Goal: Task Accomplishment & Management: Manage account settings

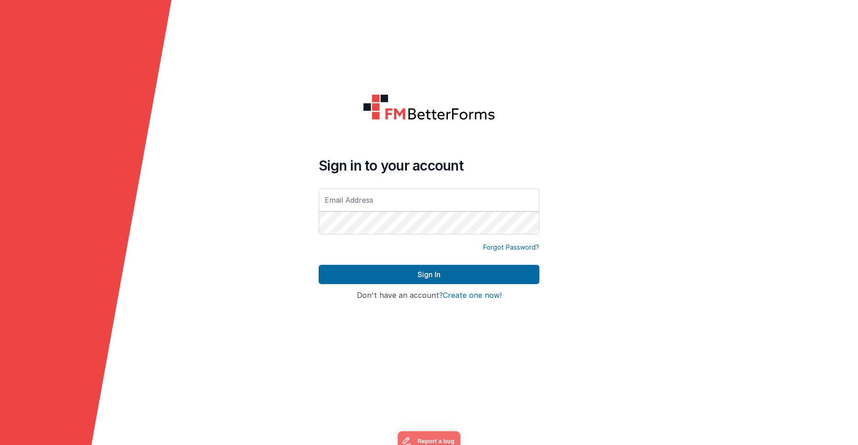
type input "[EMAIL_ADDRESS][DOMAIN_NAME]"
click at [319, 265] on button "Sign In" at bounding box center [429, 274] width 221 height 19
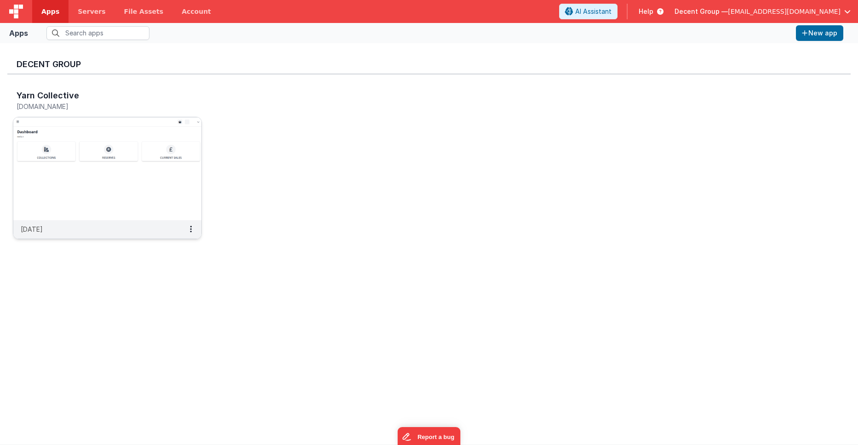
click at [94, 166] on img at bounding box center [107, 168] width 188 height 103
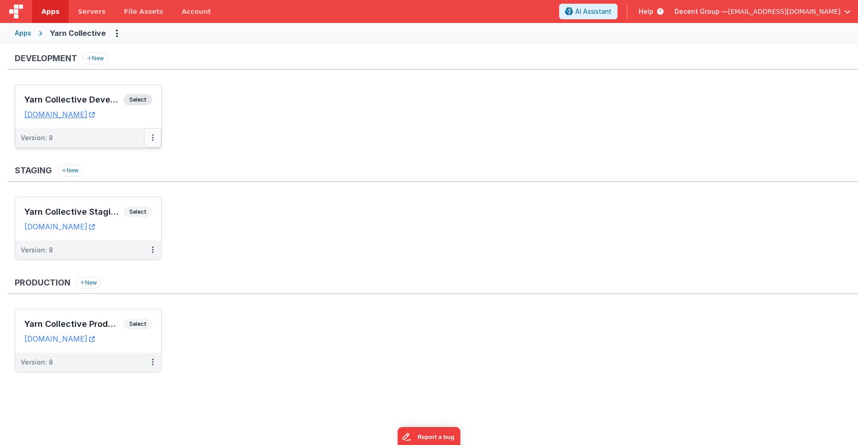
click at [151, 141] on button at bounding box center [152, 137] width 17 height 19
click at [135, 162] on link "Edit" at bounding box center [120, 158] width 81 height 17
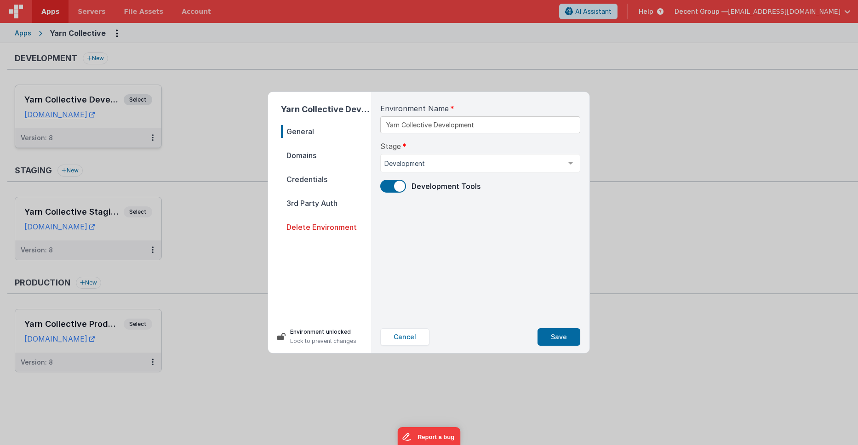
drag, startPoint x: 318, startPoint y: 158, endPoint x: 342, endPoint y: 167, distance: 26.0
click at [318, 158] on span "Domains" at bounding box center [326, 155] width 90 height 13
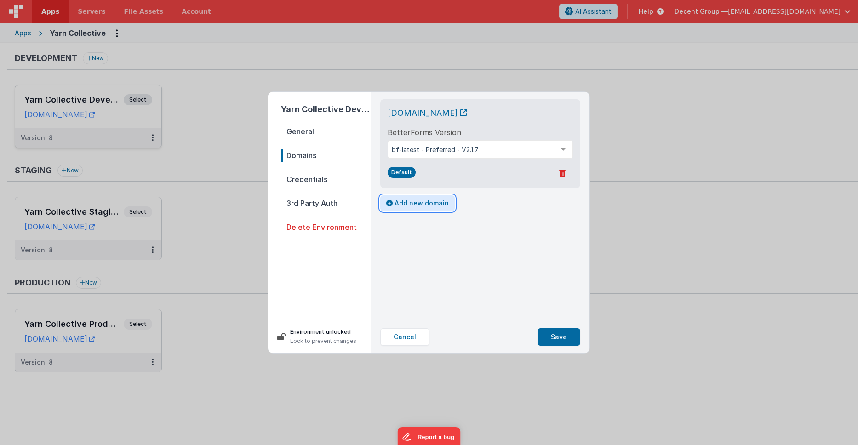
click at [408, 211] on button "Add new domain" at bounding box center [417, 203] width 74 height 16
select select "[DOMAIN_NAME]"
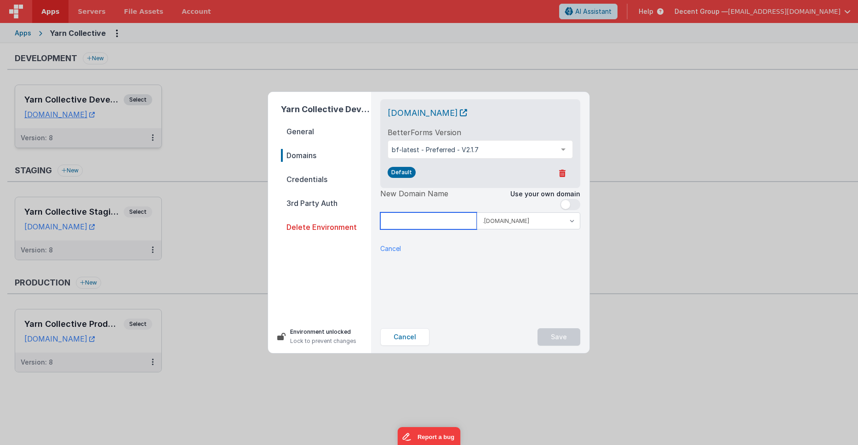
click at [434, 229] on input at bounding box center [428, 220] width 97 height 17
click at [448, 229] on input at bounding box center [428, 220] width 97 height 17
drag, startPoint x: 528, startPoint y: 267, endPoint x: 507, endPoint y: 256, distance: 23.4
click at [527, 265] on div "[DOMAIN_NAME] BetterForms Version bf-latest - Preferred - V2.1.7 bf-latest - Pr…" at bounding box center [480, 206] width 215 height 229
click at [436, 229] on input at bounding box center [428, 220] width 97 height 17
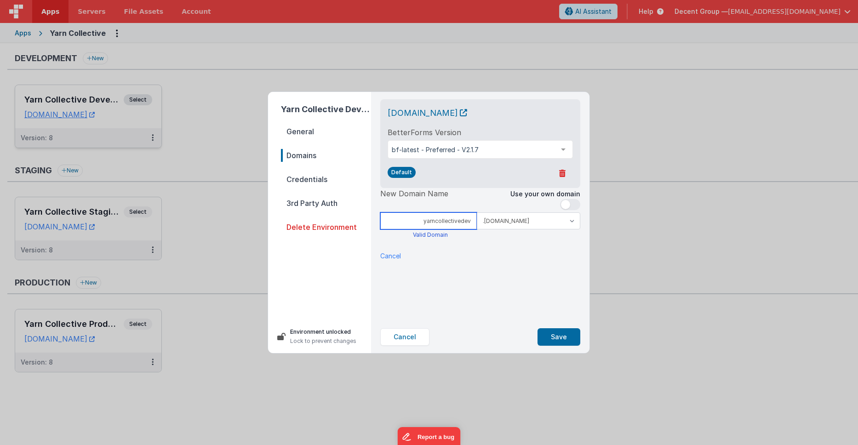
type input "yarncollectivedev"
drag, startPoint x: 509, startPoint y: 275, endPoint x: 454, endPoint y: 241, distance: 65.2
click at [509, 275] on div "[DOMAIN_NAME] BetterForms Version bf-latest - Preferred - V2.1.7 bf-latest - Pr…" at bounding box center [480, 206] width 215 height 229
click at [446, 229] on input "yarncollectivedev" at bounding box center [428, 220] width 97 height 17
click at [445, 229] on input "yarncollectivedev" at bounding box center [428, 220] width 97 height 17
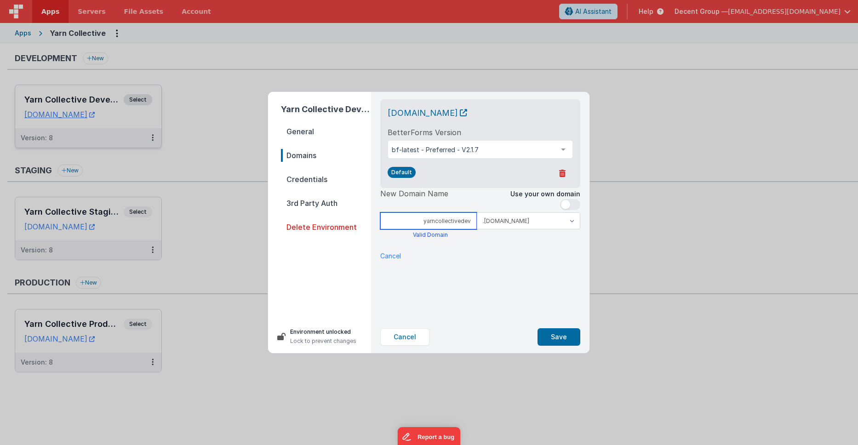
click at [445, 229] on input "yarncollectivedev" at bounding box center [428, 220] width 97 height 17
click at [504, 298] on div "[DOMAIN_NAME] BetterForms Version bf-latest - Preferred - V2.1.7 bf-latest - Pr…" at bounding box center [480, 206] width 215 height 229
click at [558, 335] on button "Save" at bounding box center [558, 336] width 43 height 17
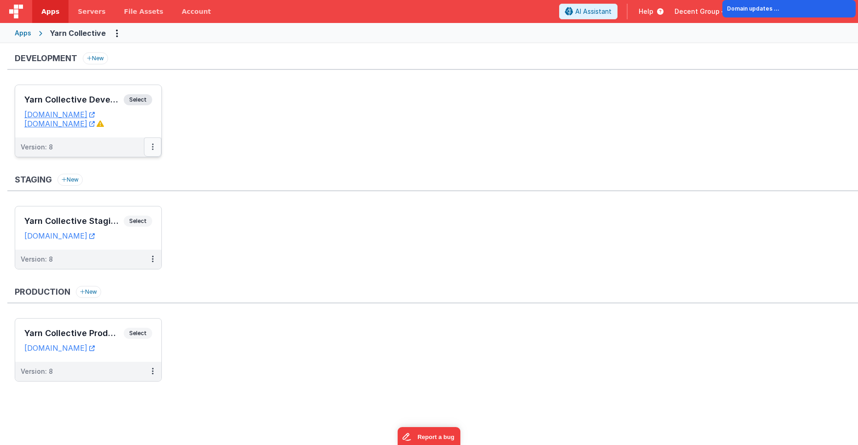
click at [155, 147] on button at bounding box center [152, 146] width 17 height 19
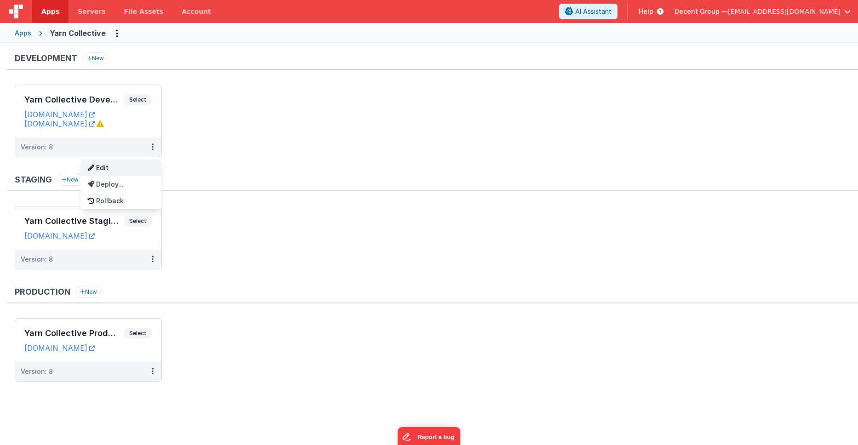
click at [129, 171] on link "Edit" at bounding box center [120, 168] width 81 height 17
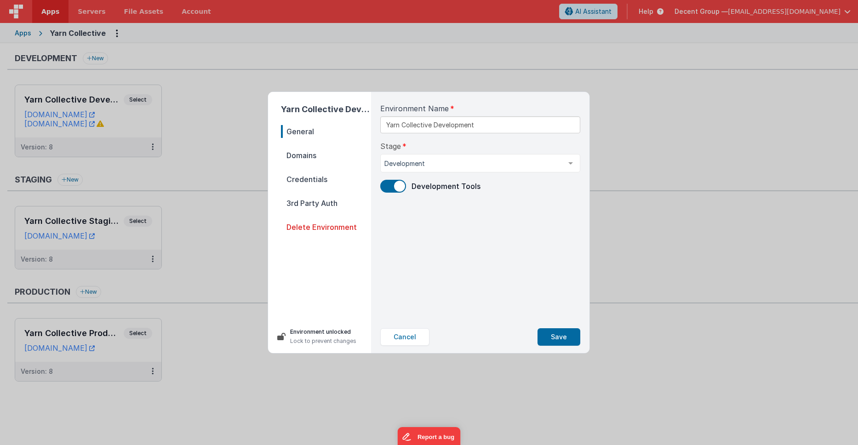
click at [307, 149] on span "Domains" at bounding box center [326, 155] width 90 height 13
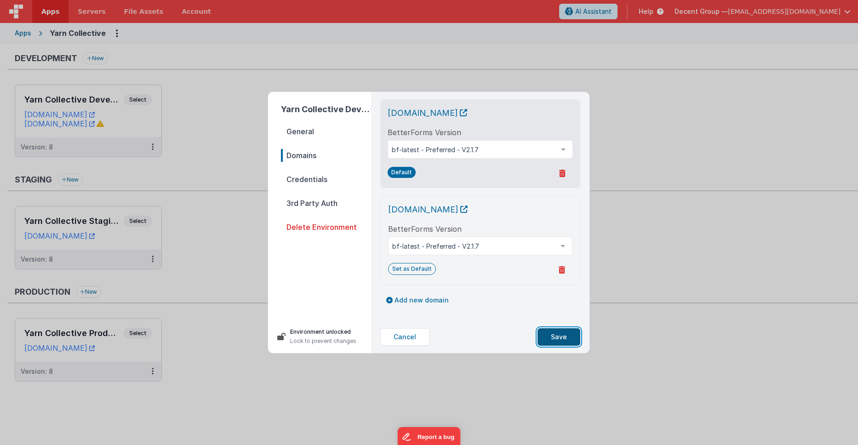
click at [556, 341] on button "Save" at bounding box center [558, 336] width 43 height 17
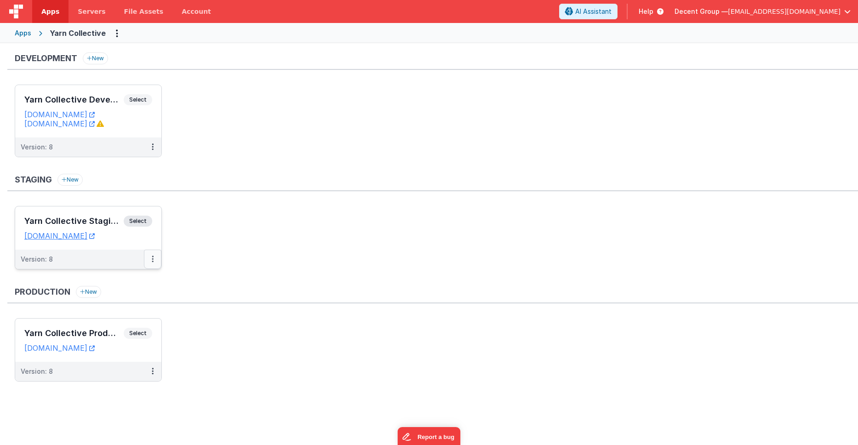
click at [154, 260] on button at bounding box center [152, 259] width 17 height 19
click at [136, 277] on link "Edit" at bounding box center [120, 280] width 81 height 17
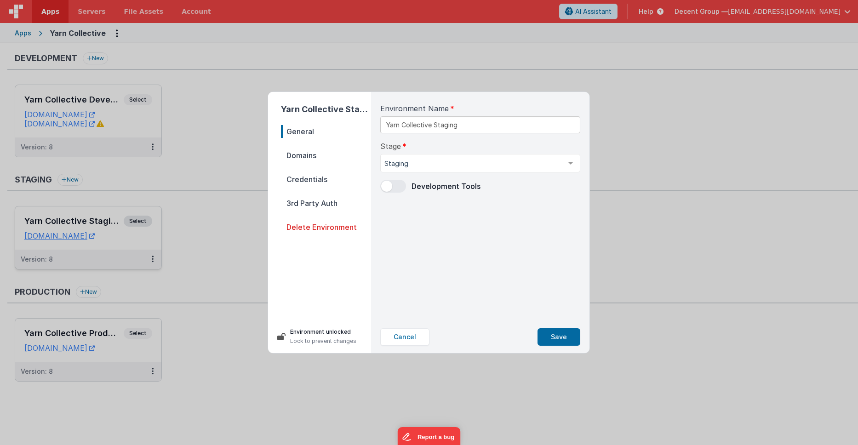
click at [328, 155] on span "Domains" at bounding box center [326, 155] width 90 height 13
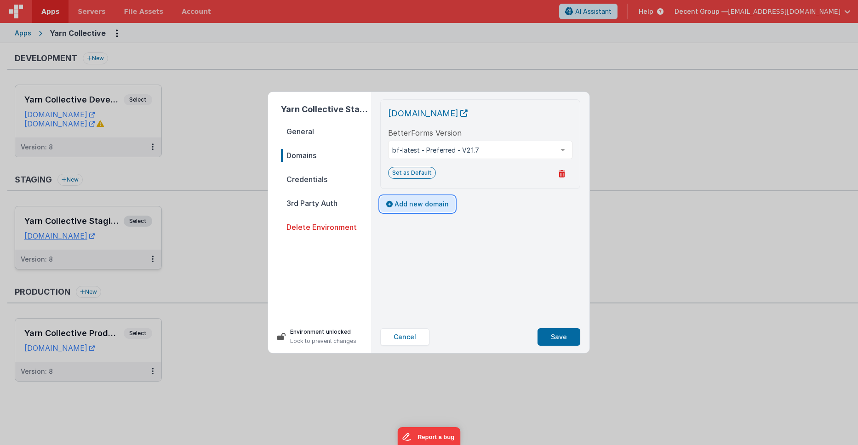
click at [417, 205] on button "Add new domain" at bounding box center [417, 204] width 74 height 16
select select "[DOMAIN_NAME]"
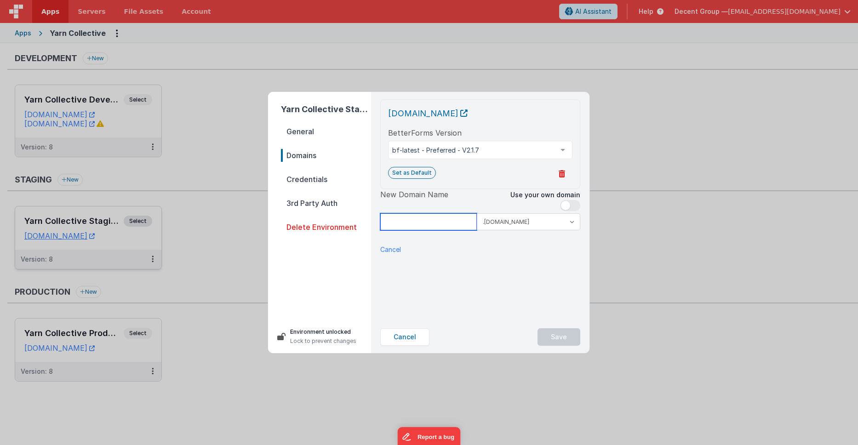
click at [435, 221] on input at bounding box center [428, 221] width 97 height 17
paste input "yarncollectivedev"
drag, startPoint x: 462, startPoint y: 224, endPoint x: 473, endPoint y: 224, distance: 11.0
click at [473, 224] on input "yarncollectivedev" at bounding box center [428, 221] width 97 height 17
type input "yarncollectivetesting"
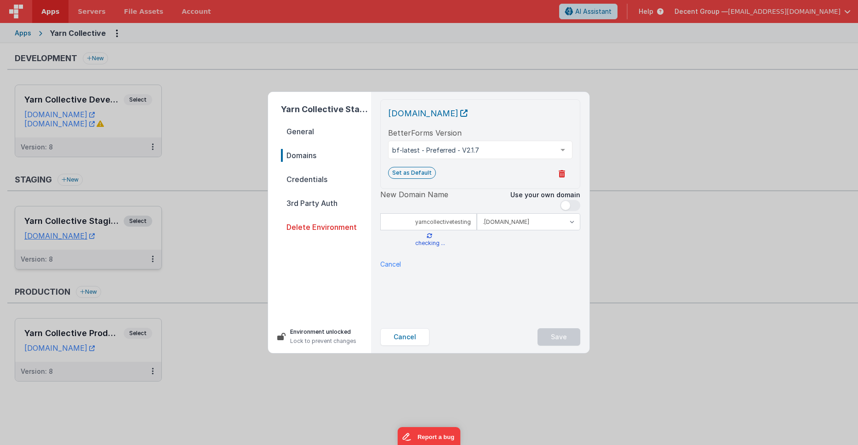
click at [502, 280] on div "[DOMAIN_NAME] BetterForms Version bf-latest - Preferred - V2.1.7 bf-latest - Pr…" at bounding box center [480, 206] width 215 height 229
click at [524, 232] on div "New Domain Name Use your own domain yarncollectivetesting .[DOMAIN_NAME] .[DOMA…" at bounding box center [480, 221] width 200 height 65
drag, startPoint x: 410, startPoint y: 338, endPoint x: 223, endPoint y: 188, distance: 240.0
click at [408, 337] on button "Cancel" at bounding box center [404, 336] width 49 height 17
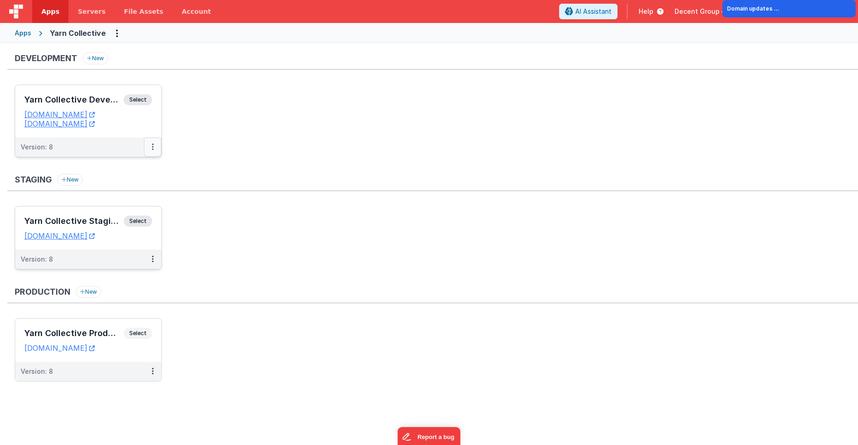
click at [154, 145] on button at bounding box center [152, 146] width 17 height 19
click at [148, 142] on button at bounding box center [152, 146] width 17 height 19
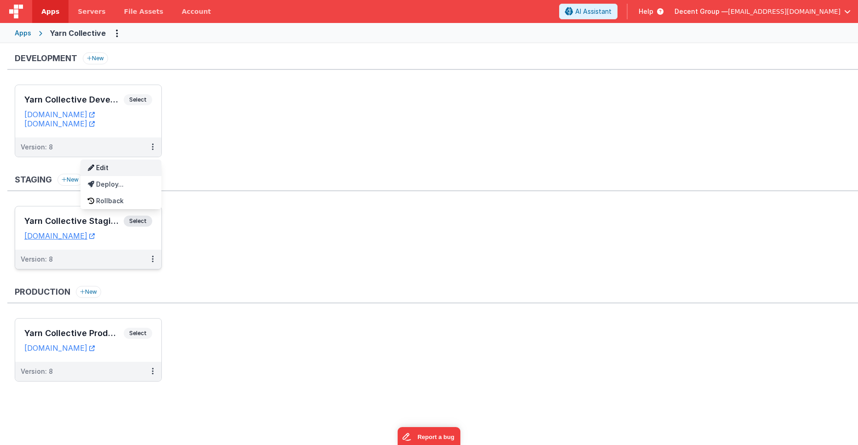
click at [132, 168] on link "Edit" at bounding box center [120, 168] width 81 height 17
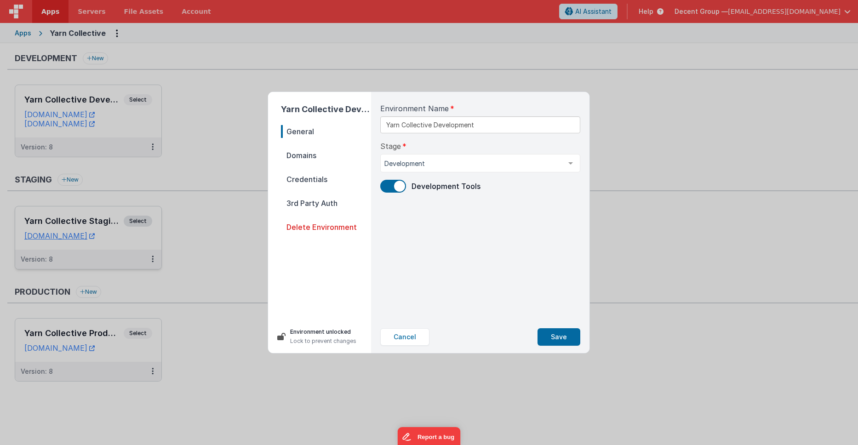
drag, startPoint x: 314, startPoint y: 154, endPoint x: 319, endPoint y: 154, distance: 4.6
click at [314, 154] on span "Domains" at bounding box center [326, 155] width 90 height 13
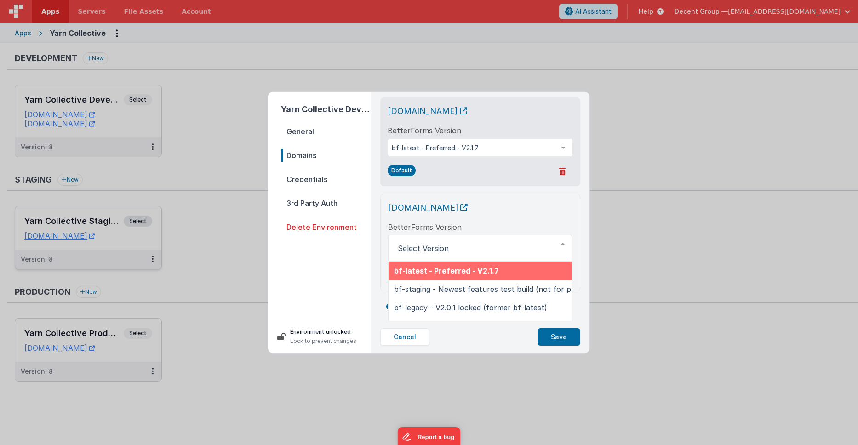
click at [512, 230] on div "[DOMAIN_NAME] BetterForms Version bf-latest - Preferred - V2.1.7 bf-staging - N…" at bounding box center [480, 242] width 184 height 82
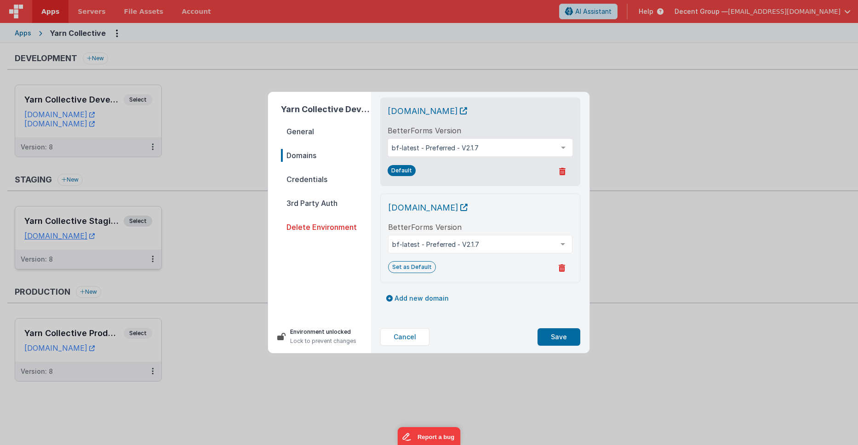
scroll to position [15, 0]
click at [562, 268] on icon at bounding box center [562, 267] width 6 height 7
click at [530, 270] on button "Yes, Delete" at bounding box center [517, 268] width 53 height 16
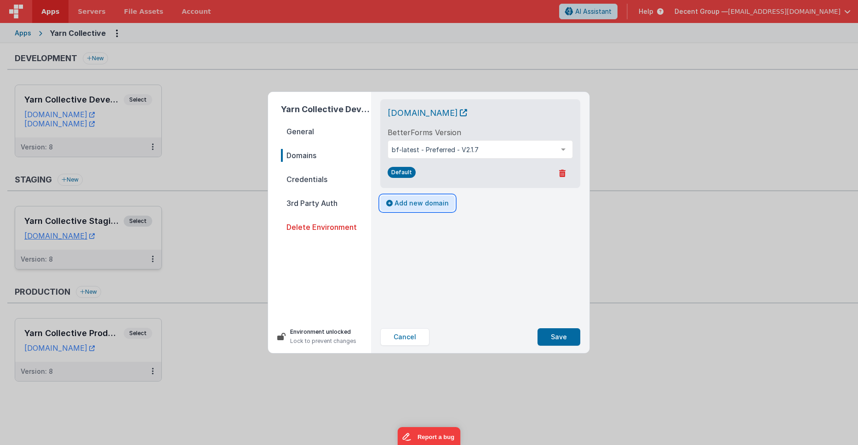
click at [428, 211] on button "Add new domain" at bounding box center [417, 203] width 74 height 16
select select "[DOMAIN_NAME]"
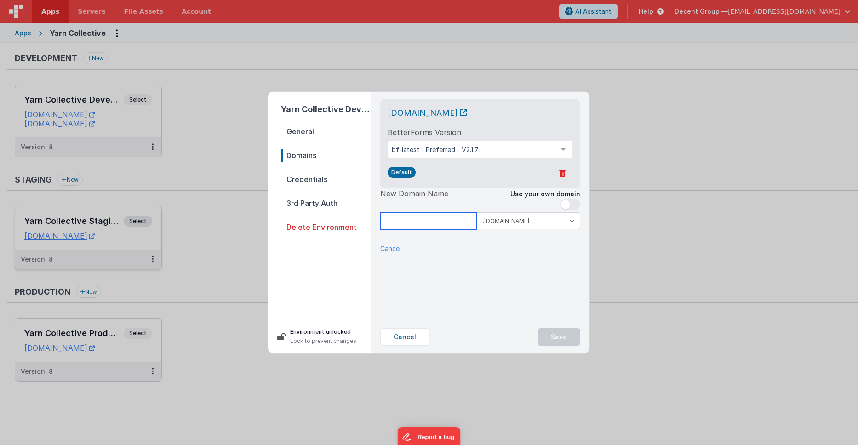
click at [448, 229] on input at bounding box center [428, 220] width 97 height 17
type input "yarncollectivedev"
click at [527, 229] on select ".[DOMAIN_NAME] .[DOMAIN_NAME]" at bounding box center [528, 220] width 103 height 17
select select "[DOMAIN_NAME]"
click at [552, 288] on div "[DOMAIN_NAME] BetterForms Version bf-latest - Preferred - V2.1.7 bf-latest - Pr…" at bounding box center [480, 206] width 215 height 229
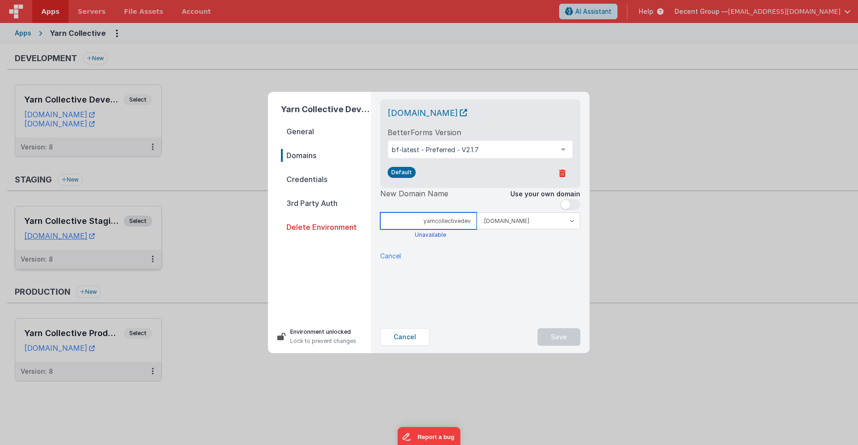
click at [458, 229] on input "yarncollectivedev" at bounding box center [428, 220] width 97 height 17
drag, startPoint x: 462, startPoint y: 234, endPoint x: 487, endPoint y: 234, distance: 24.8
click at [487, 229] on div "yarncollectivedev .[DOMAIN_NAME] .[DOMAIN_NAME]" at bounding box center [480, 220] width 200 height 17
click at [466, 229] on input "yarncollectivedev" at bounding box center [428, 220] width 97 height 17
click at [469, 229] on input "yarncollectivedev" at bounding box center [428, 220] width 97 height 17
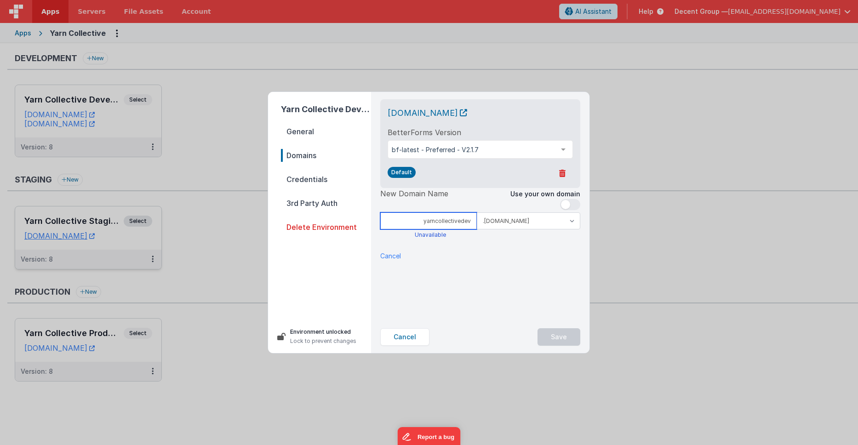
click at [471, 229] on input "yarncollectivedev" at bounding box center [428, 220] width 97 height 17
drag, startPoint x: 462, startPoint y: 233, endPoint x: 469, endPoint y: 236, distance: 8.0
click at [469, 229] on input "yarncollectivedev" at bounding box center [428, 220] width 97 height 17
click at [483, 282] on div "[DOMAIN_NAME] BetterForms Version bf-latest - Preferred - V2.1.7 bf-latest - Pr…" at bounding box center [480, 206] width 215 height 229
drag, startPoint x: 459, startPoint y: 234, endPoint x: 477, endPoint y: 235, distance: 17.5
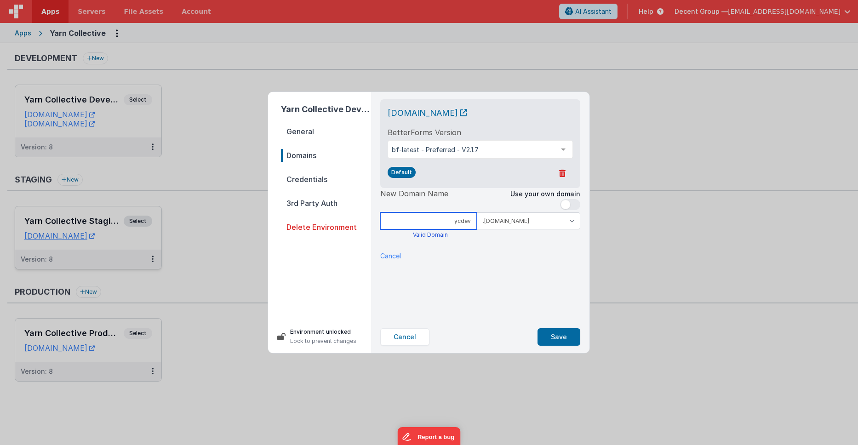
click at [459, 229] on input "ycdev" at bounding box center [428, 220] width 97 height 17
click at [482, 278] on div "[DOMAIN_NAME] BetterForms Version bf-latest - Preferred - V2.1.7 bf-latest - Pr…" at bounding box center [480, 206] width 215 height 229
click at [459, 229] on input "ycdev" at bounding box center [428, 220] width 97 height 17
click at [461, 229] on input "yarncdev" at bounding box center [428, 220] width 97 height 17
click at [460, 229] on input "yarncollectivedev" at bounding box center [428, 220] width 97 height 17
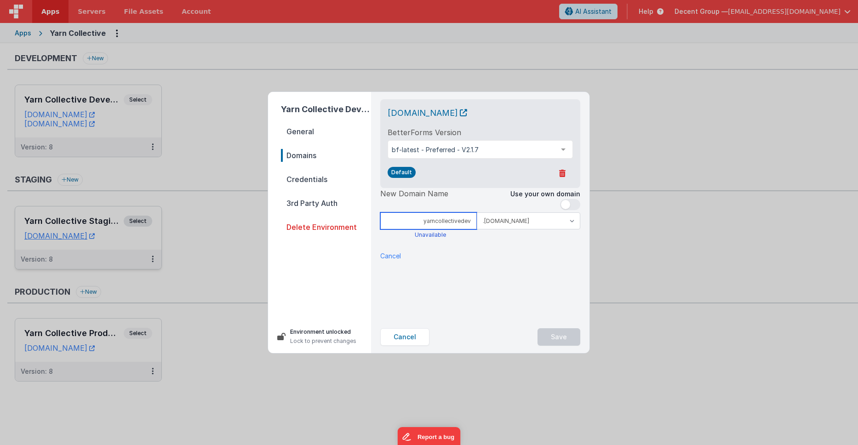
click at [460, 229] on input "yarncollectivedev" at bounding box center [428, 220] width 97 height 17
type input "yarncollectivedev"
click at [394, 261] on p "Cancel" at bounding box center [390, 256] width 21 height 10
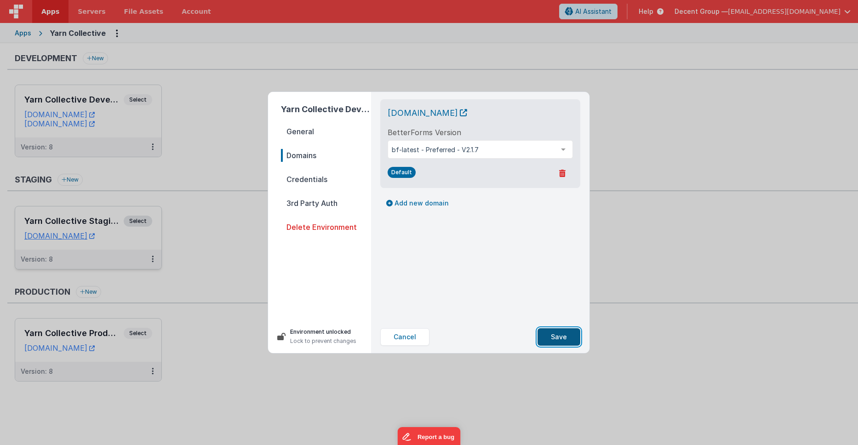
click at [551, 338] on button "Save" at bounding box center [558, 336] width 43 height 17
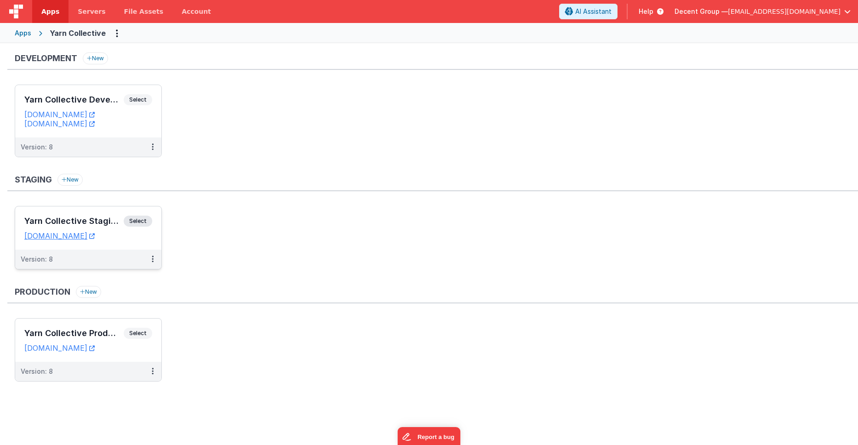
click at [269, 131] on ul "Yarn Collective Development Select URLs [DOMAIN_NAME] [DOMAIN_NAME] Version: 8" at bounding box center [436, 126] width 843 height 82
click at [165, 143] on ul "Yarn Collective Development Select URLs [DOMAIN_NAME] [DOMAIN_NAME] Version: 8" at bounding box center [436, 126] width 843 height 82
click at [160, 148] on li "Yarn Collective Development Select URLs [DOMAIN_NAME] [DOMAIN_NAME] Version: 8" at bounding box center [88, 121] width 147 height 73
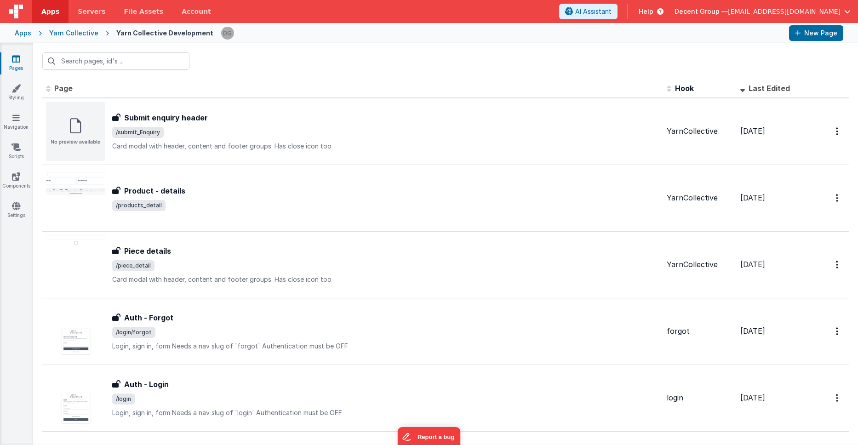
click at [49, 11] on span "Apps" at bounding box center [50, 11] width 18 height 9
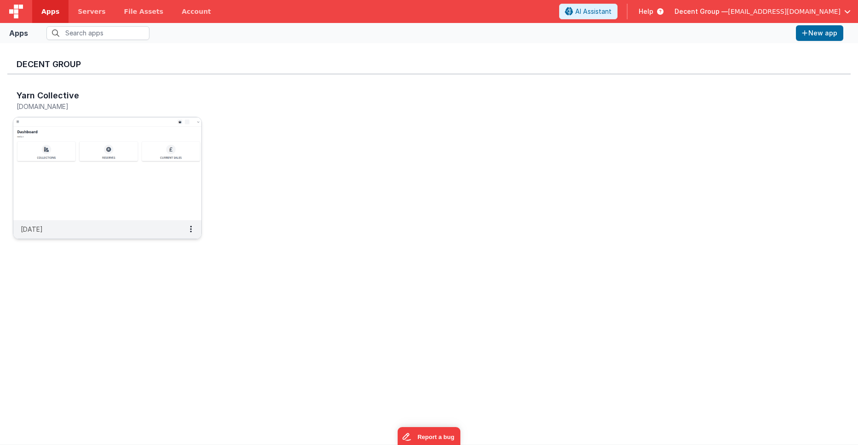
click at [146, 153] on img at bounding box center [107, 168] width 188 height 103
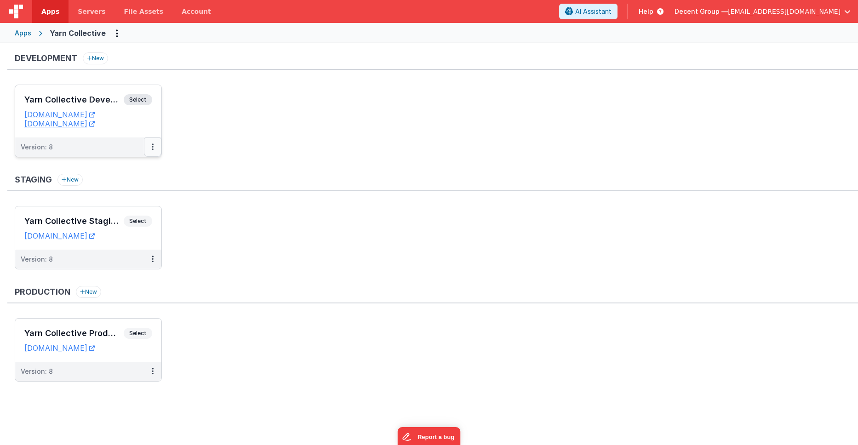
click at [153, 147] on icon at bounding box center [153, 147] width 2 height 0
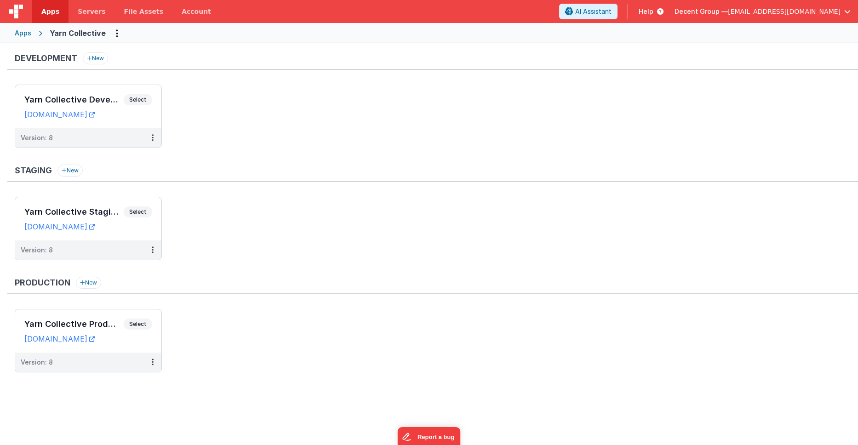
click at [153, 150] on ul "Yarn Collective Development Select URLs [DOMAIN_NAME] Version: 8" at bounding box center [436, 121] width 843 height 73
click at [152, 137] on icon at bounding box center [153, 137] width 2 height 0
click at [278, 173] on div at bounding box center [429, 222] width 858 height 445
click at [158, 138] on button at bounding box center [152, 137] width 17 height 19
click at [129, 159] on link "Edit" at bounding box center [120, 158] width 81 height 17
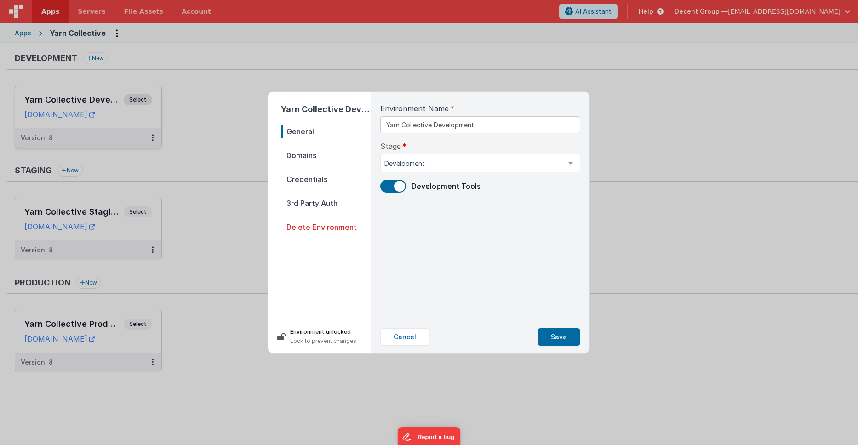
click at [313, 153] on span "Domains" at bounding box center [326, 155] width 90 height 13
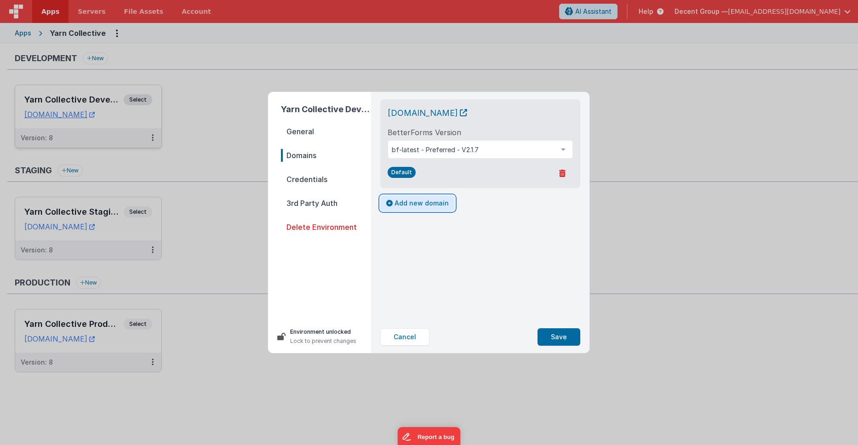
click at [425, 211] on button "Add new domain" at bounding box center [417, 203] width 74 height 16
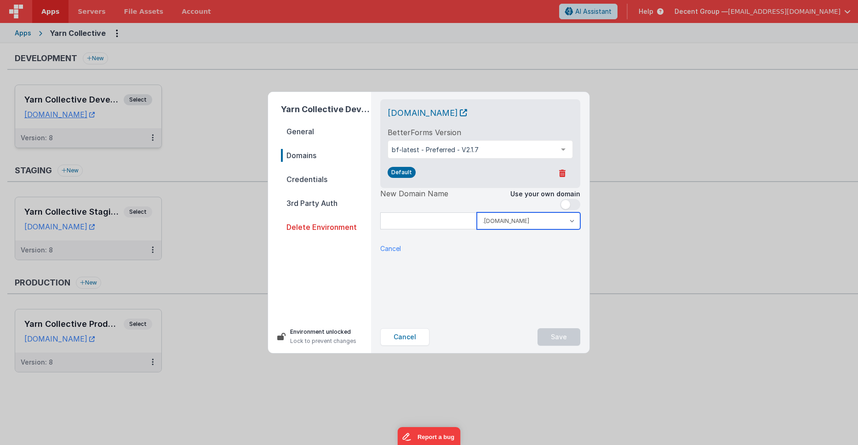
click at [531, 229] on select ".[DOMAIN_NAME] .[DOMAIN_NAME]" at bounding box center [528, 220] width 103 height 17
select select "[DOMAIN_NAME]"
click at [443, 229] on input at bounding box center [428, 220] width 97 height 17
paste input "YarnCollectiveDev"
click at [478, 253] on div "New Domain Name Use your own domain yarncollectivedev .[DOMAIN_NAME] .[DOMAIN_N…" at bounding box center [480, 220] width 200 height 65
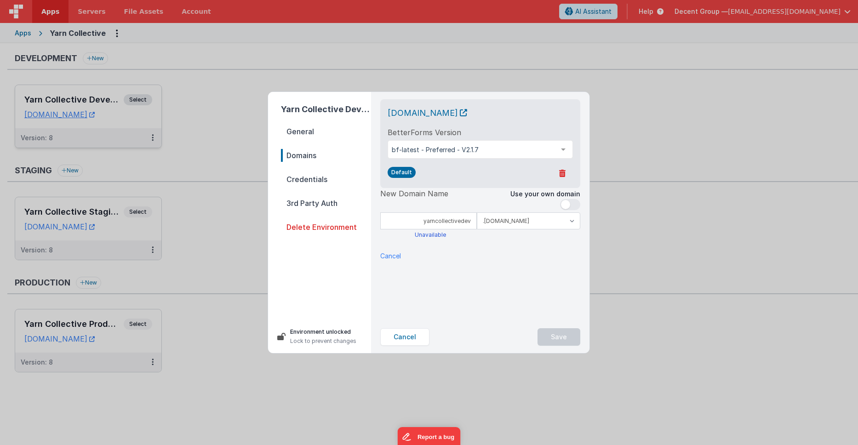
click at [440, 239] on div "Unavailable" at bounding box center [430, 234] width 100 height 7
click at [445, 229] on input "yarncollectivedev" at bounding box center [428, 220] width 97 height 17
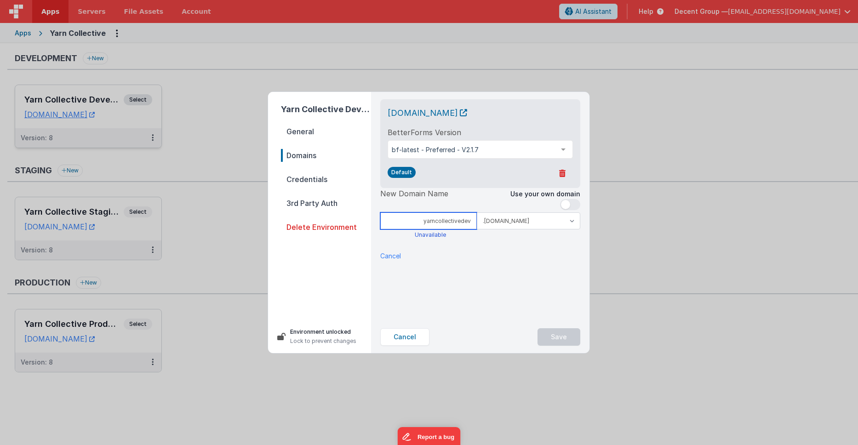
paste input "YarnCollectiveDevelopers"
type input "yarncollectivedeveloper"
click at [481, 261] on div "New Domain Name Use your own domain yarncollectivedeveloper .[DOMAIN_NAME] .[DO…" at bounding box center [480, 224] width 200 height 73
click at [456, 229] on input "yarncollectivedeveloper" at bounding box center [428, 220] width 97 height 17
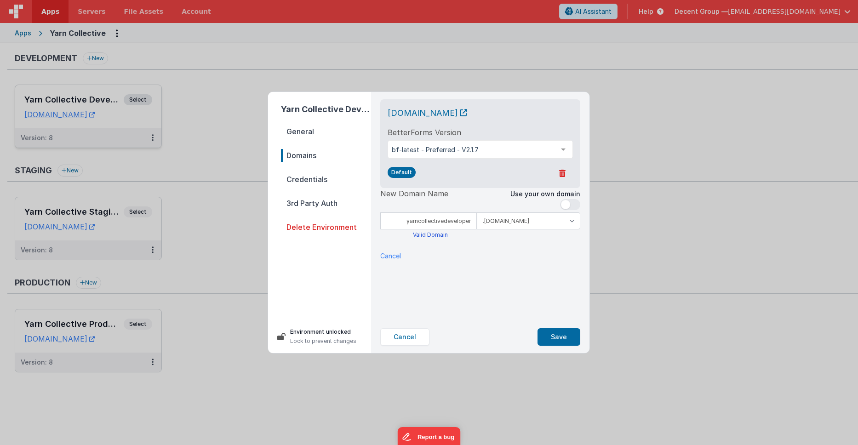
click at [536, 278] on div "[DOMAIN_NAME] BetterForms Version bf-latest - Preferred - V2.1.7 bf-latest - Pr…" at bounding box center [480, 206] width 215 height 229
click at [559, 336] on button "Save" at bounding box center [558, 336] width 43 height 17
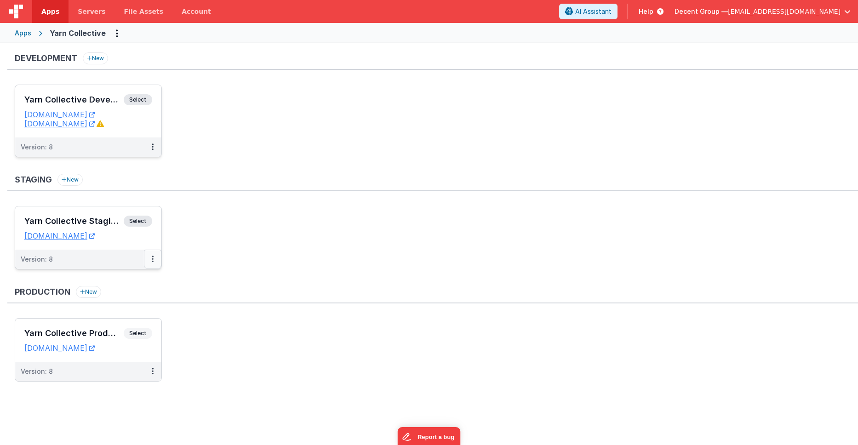
click at [153, 259] on icon at bounding box center [153, 259] width 2 height 0
click at [127, 280] on link "Edit" at bounding box center [120, 280] width 81 height 17
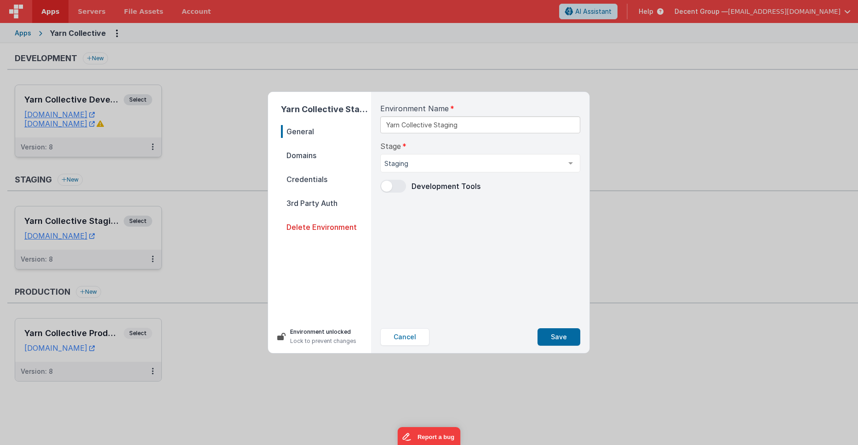
click at [323, 160] on span "Domains" at bounding box center [326, 155] width 90 height 13
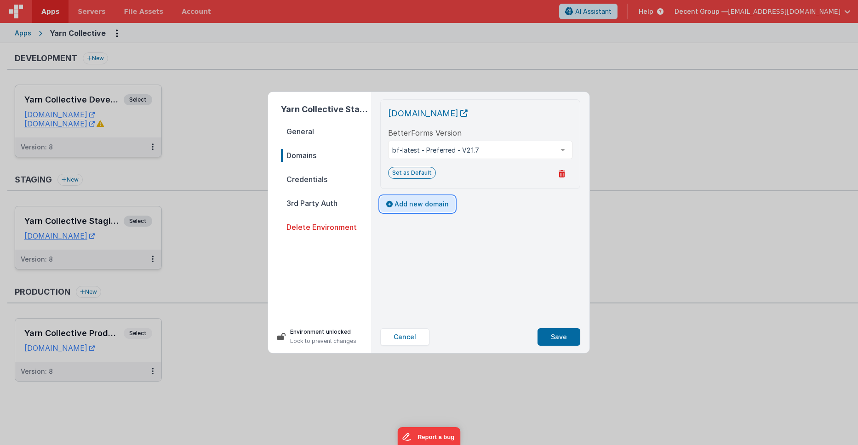
click at [411, 205] on button "Add new domain" at bounding box center [417, 204] width 74 height 16
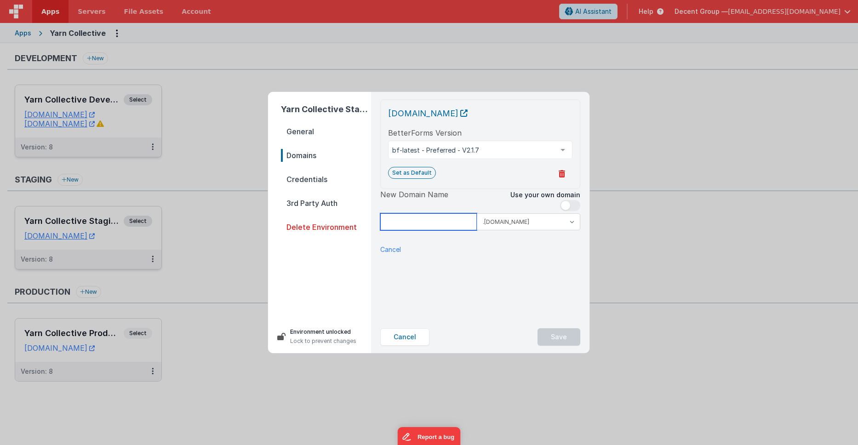
drag, startPoint x: 420, startPoint y: 218, endPoint x: 446, endPoint y: 221, distance: 26.3
click at [420, 219] on input at bounding box center [428, 221] width 97 height 17
click at [505, 223] on select ".[DOMAIN_NAME] .[DOMAIN_NAME]" at bounding box center [528, 221] width 103 height 17
select select "[DOMAIN_NAME]"
click at [444, 223] on input at bounding box center [428, 221] width 97 height 17
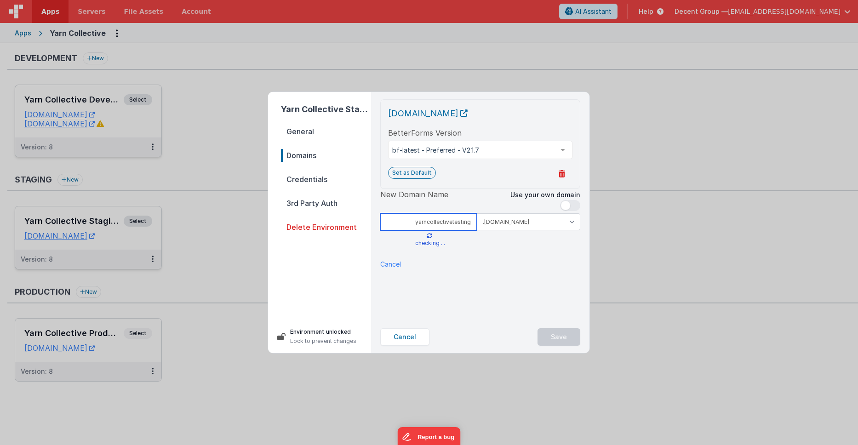
drag, startPoint x: 463, startPoint y: 221, endPoint x: 502, endPoint y: 225, distance: 39.7
click at [502, 225] on div "yarncollectivetesting .[DOMAIN_NAME] .[DOMAIN_NAME]" at bounding box center [480, 221] width 200 height 17
click at [526, 265] on div "[DOMAIN_NAME] BetterForms Version bf-latest - Preferred - V2.1.7 bf-latest - Pr…" at bounding box center [480, 206] width 215 height 229
click at [474, 226] on input "yarncollectivetest" at bounding box center [428, 221] width 97 height 17
type input "yarncollectivetesting"
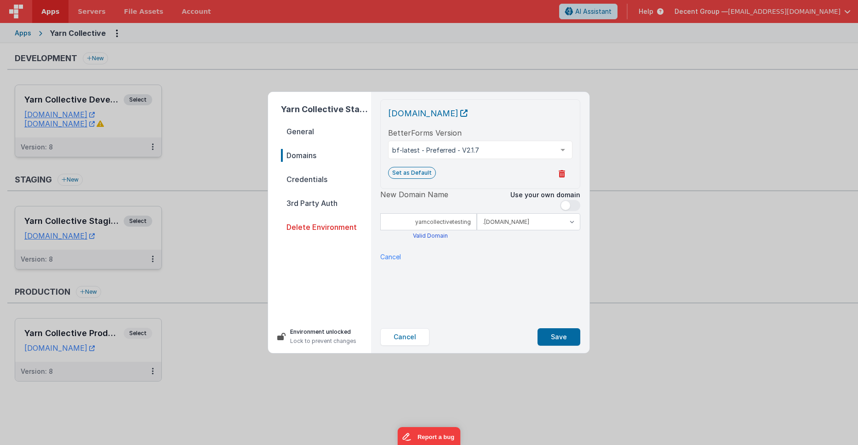
click at [495, 256] on div "Cancel DNS Checker" at bounding box center [480, 257] width 200 height 10
click at [551, 337] on button "Save" at bounding box center [558, 336] width 43 height 17
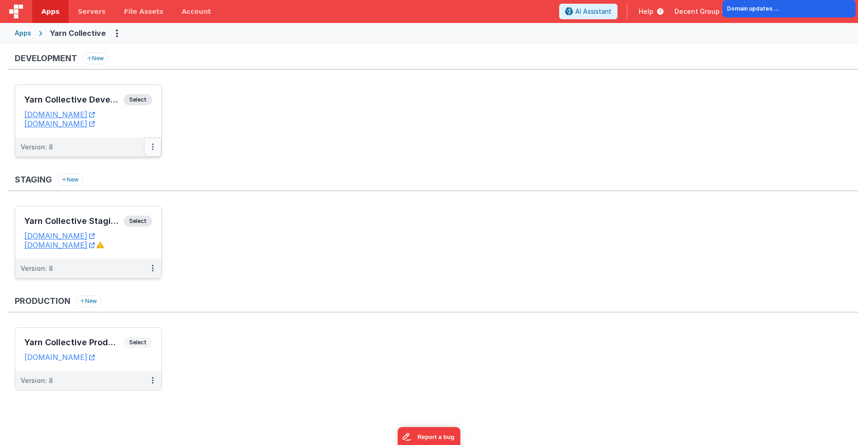
click at [154, 148] on button at bounding box center [152, 146] width 17 height 19
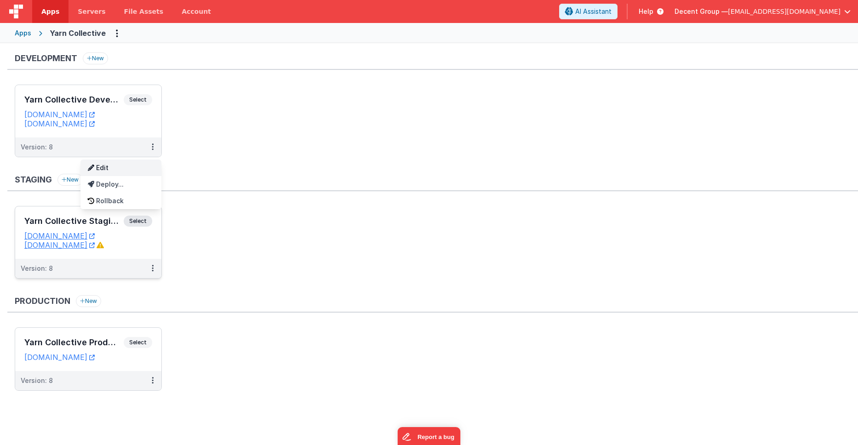
click at [131, 172] on link "Edit" at bounding box center [120, 168] width 81 height 17
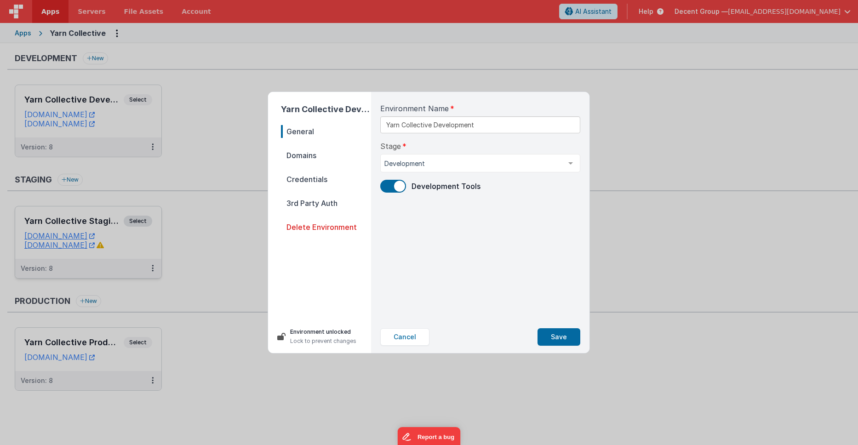
click at [314, 162] on nav "General Domains Credentials 3rd Party Auth Delete Environment" at bounding box center [326, 219] width 90 height 188
click at [308, 162] on nav "General Domains Credentials 3rd Party Auth Delete Environment" at bounding box center [326, 219] width 90 height 188
click at [308, 159] on span "Domains" at bounding box center [326, 155] width 90 height 13
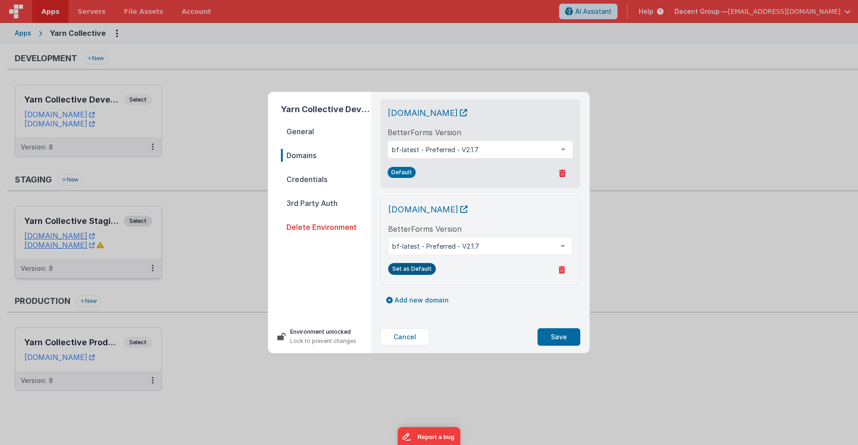
click at [411, 275] on button "Set as Default" at bounding box center [412, 269] width 48 height 12
click at [457, 113] on span "[DOMAIN_NAME]" at bounding box center [428, 113] width 80 height 10
click at [467, 114] on span "[DOMAIN_NAME]" at bounding box center [428, 113] width 80 height 10
click at [563, 337] on button "Save" at bounding box center [558, 336] width 43 height 17
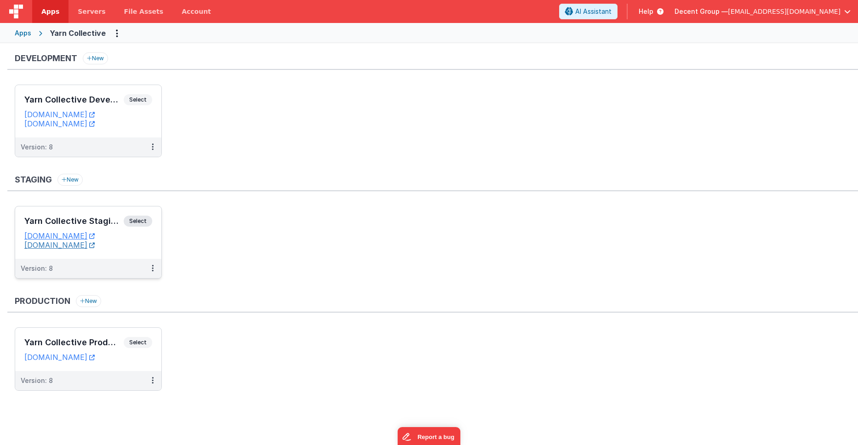
click at [95, 246] on link "[DOMAIN_NAME]" at bounding box center [59, 244] width 70 height 9
drag, startPoint x: 303, startPoint y: 130, endPoint x: 278, endPoint y: 127, distance: 25.4
click at [303, 130] on ul "Yarn Collective Development Select URLs [DOMAIN_NAME] [DOMAIN_NAME] Version: 8" at bounding box center [436, 126] width 843 height 82
click at [93, 113] on link "[DOMAIN_NAME]" at bounding box center [59, 114] width 70 height 9
click at [152, 147] on icon at bounding box center [153, 147] width 2 height 0
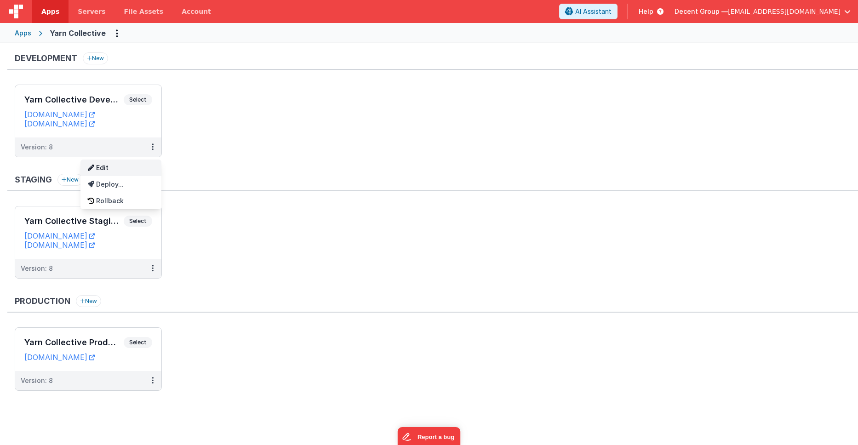
click at [122, 171] on link "Edit" at bounding box center [120, 168] width 81 height 17
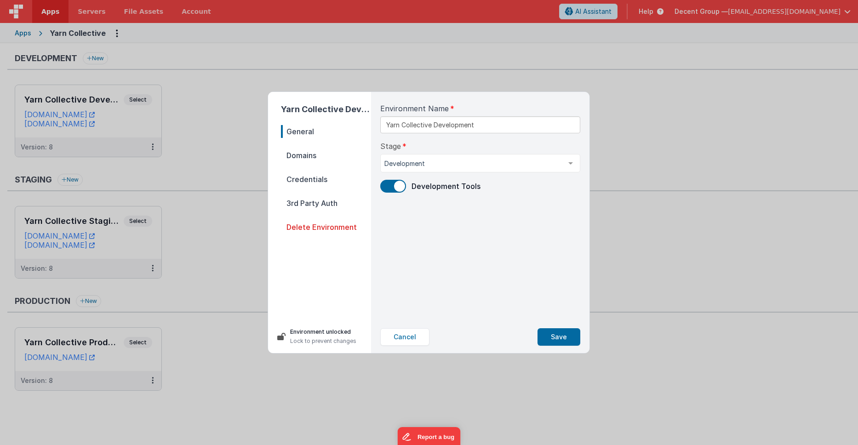
click at [318, 155] on span "Domains" at bounding box center [326, 155] width 90 height 13
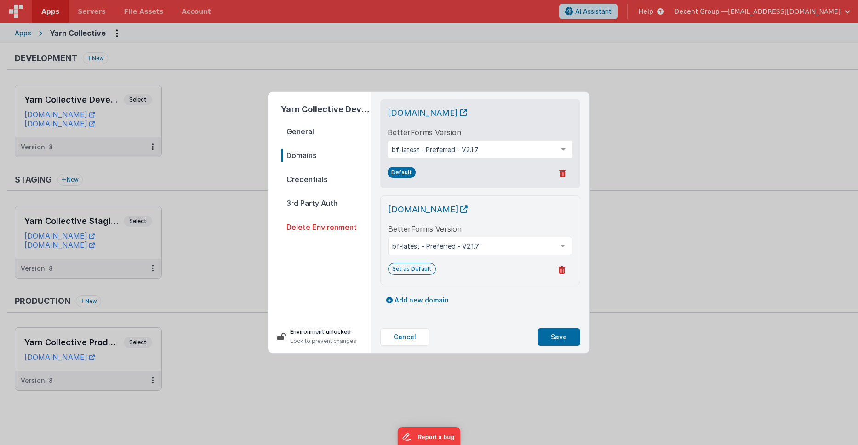
click at [563, 274] on icon at bounding box center [562, 269] width 6 height 7
click at [516, 278] on button "Yes, Delete" at bounding box center [517, 271] width 53 height 16
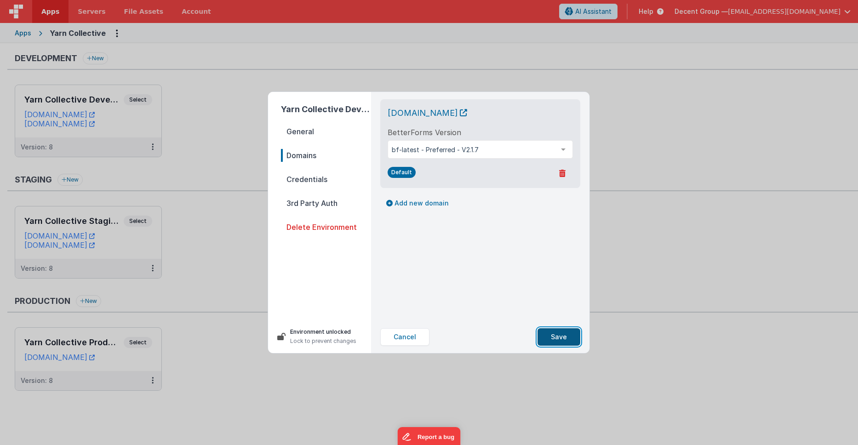
click at [552, 337] on button "Save" at bounding box center [558, 336] width 43 height 17
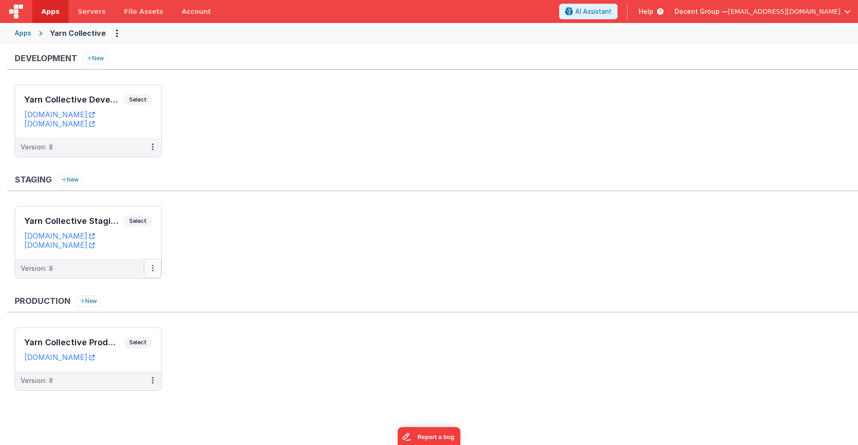
click at [155, 267] on button at bounding box center [152, 268] width 17 height 19
click at [134, 289] on div "Development New Yarn Collective Development Select URLs [DOMAIN_NAME] [DOMAIN_N…" at bounding box center [432, 226] width 851 height 348
click at [159, 268] on button at bounding box center [152, 268] width 17 height 19
click at [137, 284] on link "Edit" at bounding box center [120, 289] width 81 height 17
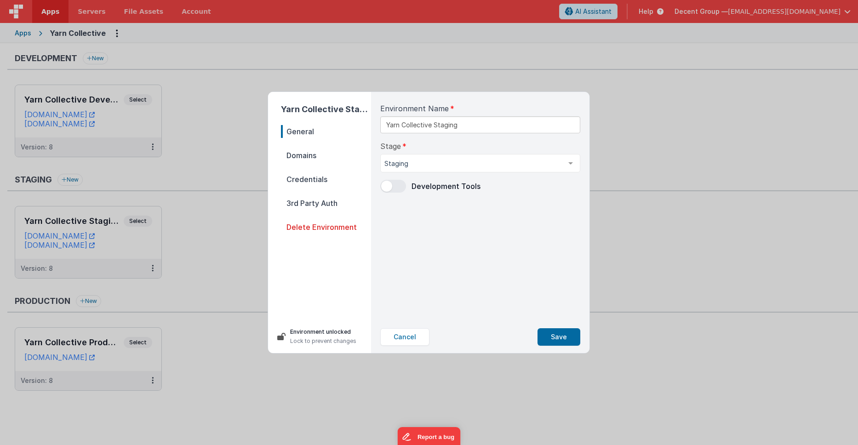
click at [309, 154] on span "Domains" at bounding box center [326, 155] width 90 height 13
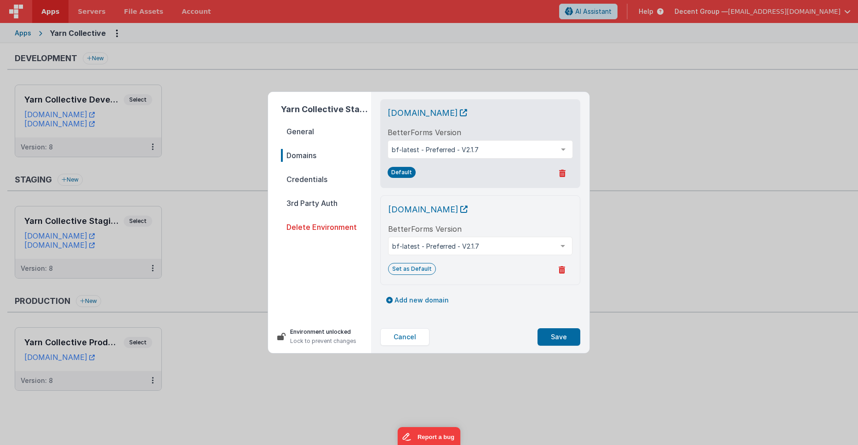
click at [565, 272] on icon at bounding box center [562, 269] width 6 height 7
click at [527, 275] on button "Yes, Delete" at bounding box center [517, 271] width 53 height 16
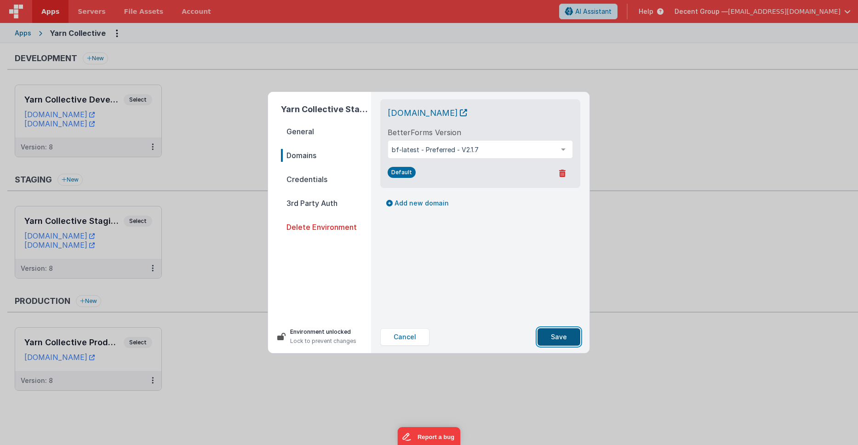
click at [563, 338] on button "Save" at bounding box center [558, 336] width 43 height 17
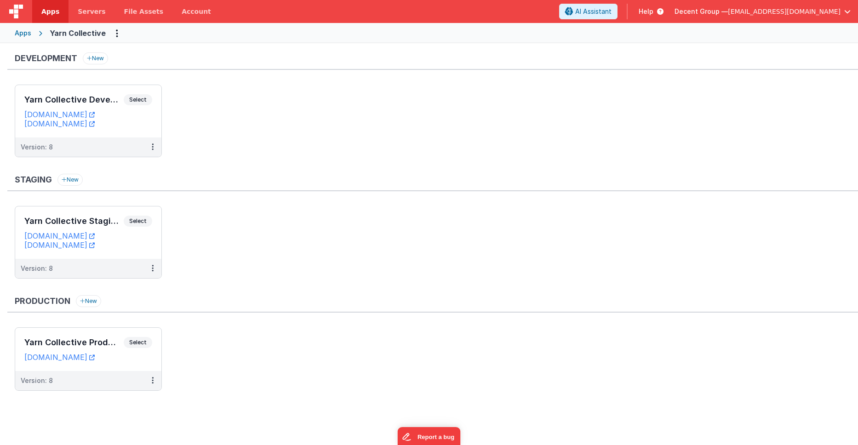
click at [259, 237] on ul "Yarn Collective Staging Select URLs [DOMAIN_NAME] [DOMAIN_NAME] Version: 8" at bounding box center [436, 247] width 843 height 82
click at [106, 143] on div "Version: 8" at bounding box center [82, 147] width 123 height 9
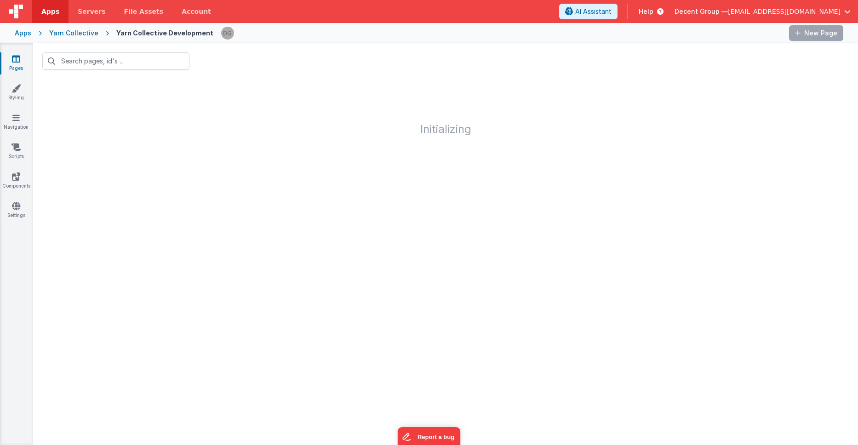
click at [89, 33] on div "Yarn Collective" at bounding box center [73, 33] width 49 height 9
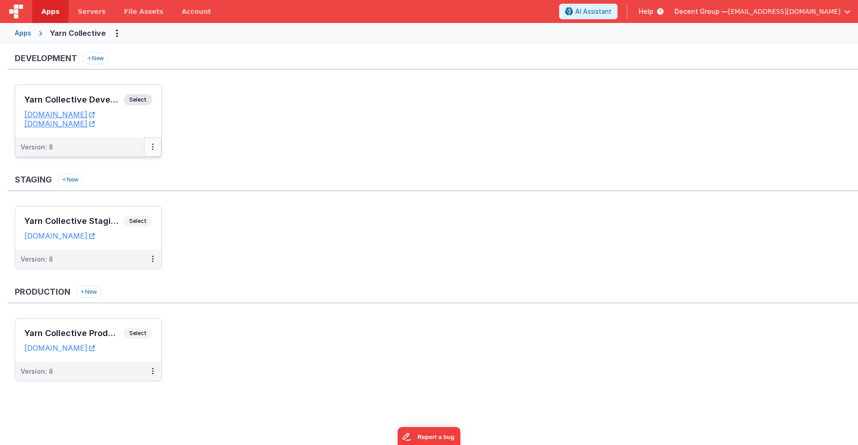
click at [154, 150] on button at bounding box center [152, 146] width 17 height 19
click at [147, 169] on link "Edit" at bounding box center [120, 168] width 81 height 17
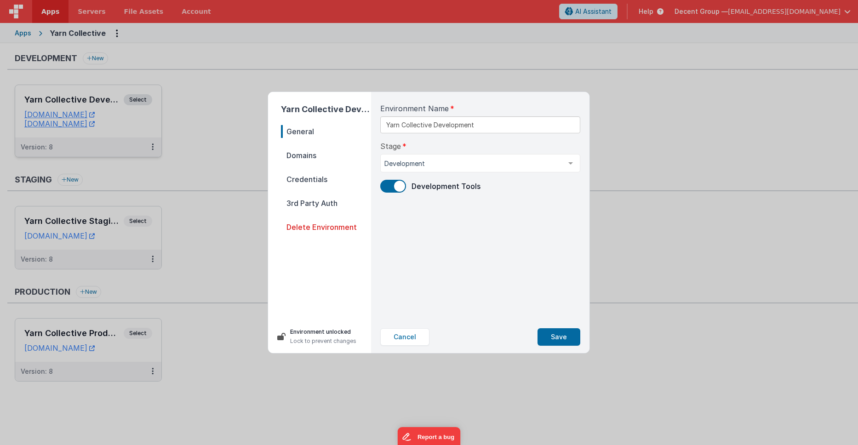
click at [328, 159] on span "Domains" at bounding box center [326, 155] width 90 height 13
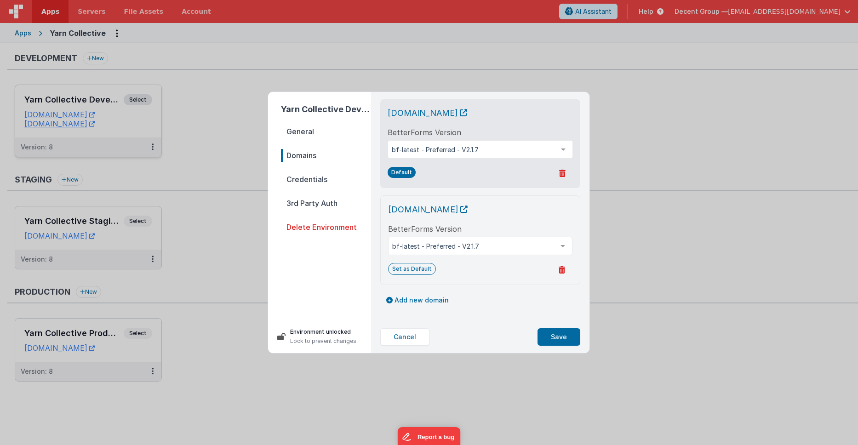
click at [562, 274] on icon at bounding box center [562, 269] width 6 height 7
click at [517, 278] on button "Yes, Delete" at bounding box center [517, 271] width 53 height 16
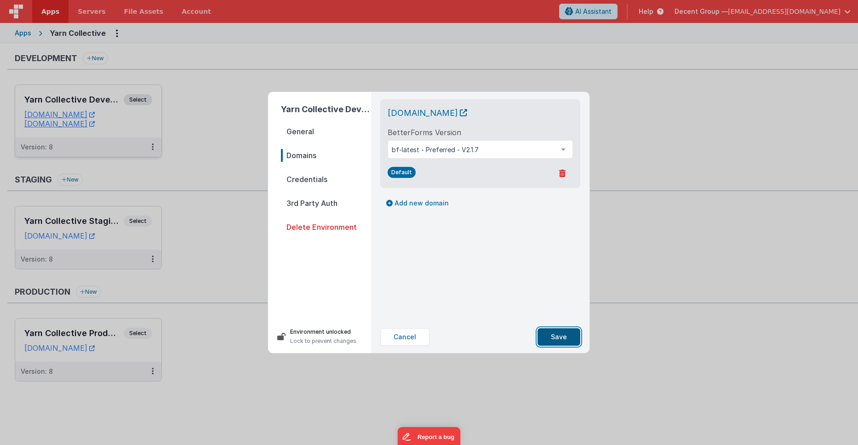
click at [567, 342] on button "Save" at bounding box center [558, 336] width 43 height 17
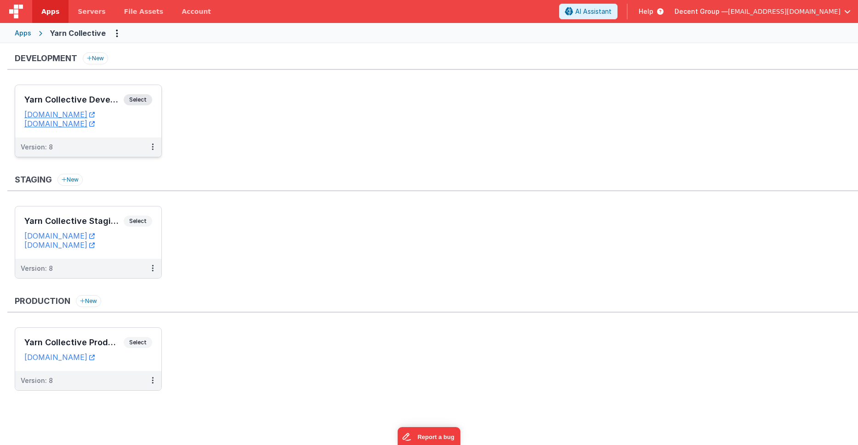
click at [347, 179] on div "Staging New" at bounding box center [432, 182] width 851 height 17
drag, startPoint x: 269, startPoint y: 259, endPoint x: 165, endPoint y: 260, distance: 104.4
click at [261, 257] on ul "Yarn Collective Staging Select URLs [DOMAIN_NAME] [DOMAIN_NAME] Version: 8" at bounding box center [436, 247] width 843 height 82
click at [157, 265] on button at bounding box center [152, 268] width 17 height 19
click at [130, 291] on link "Edit" at bounding box center [120, 289] width 81 height 17
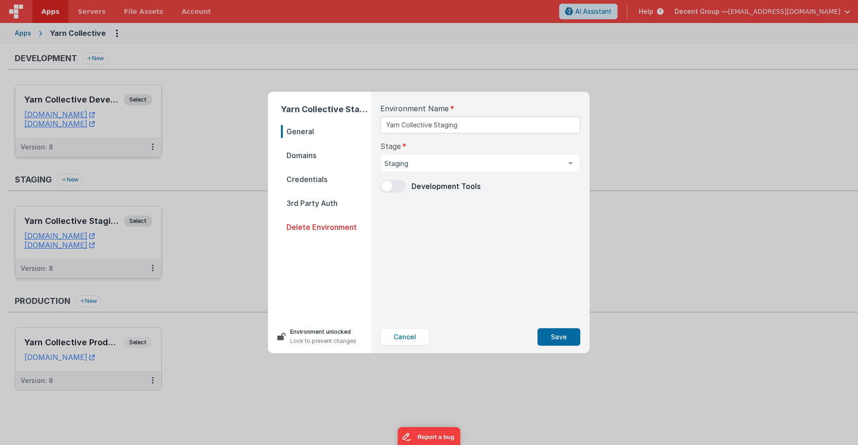
click at [297, 152] on span "Domains" at bounding box center [326, 155] width 90 height 13
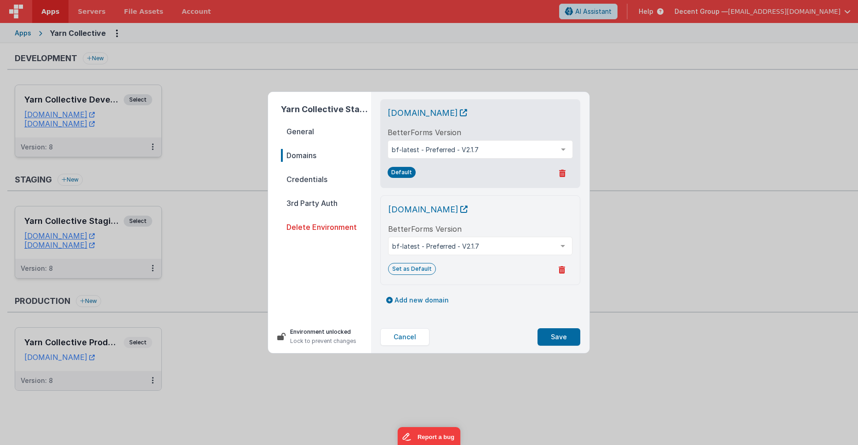
click at [562, 270] on icon at bounding box center [562, 269] width 6 height 7
click at [525, 274] on button "Yes, Delete" at bounding box center [517, 271] width 53 height 16
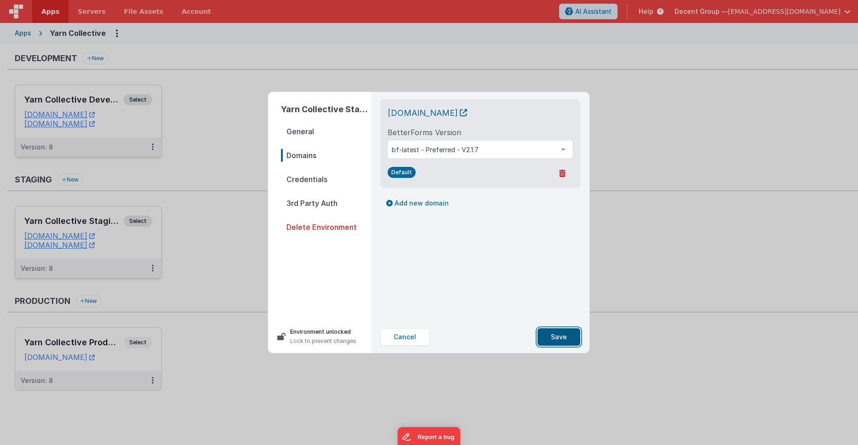
click at [562, 342] on button "Save" at bounding box center [558, 336] width 43 height 17
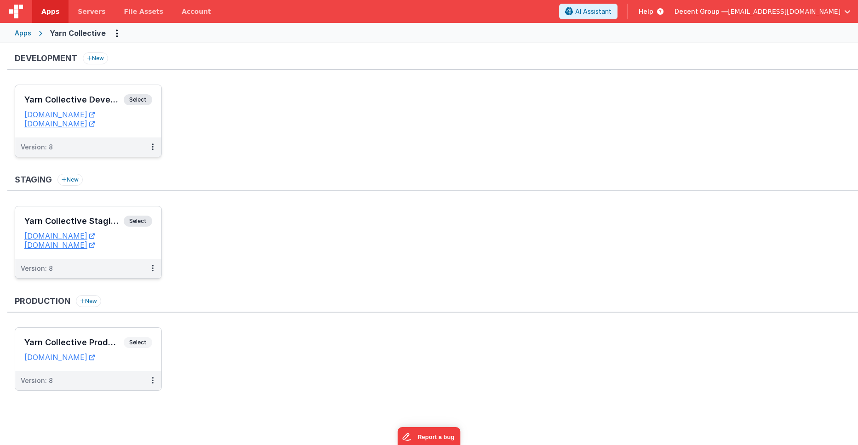
click at [441, 279] on ul "Yarn Collective Staging Select URLs [DOMAIN_NAME] [DOMAIN_NAME] Version: 8" at bounding box center [436, 247] width 843 height 82
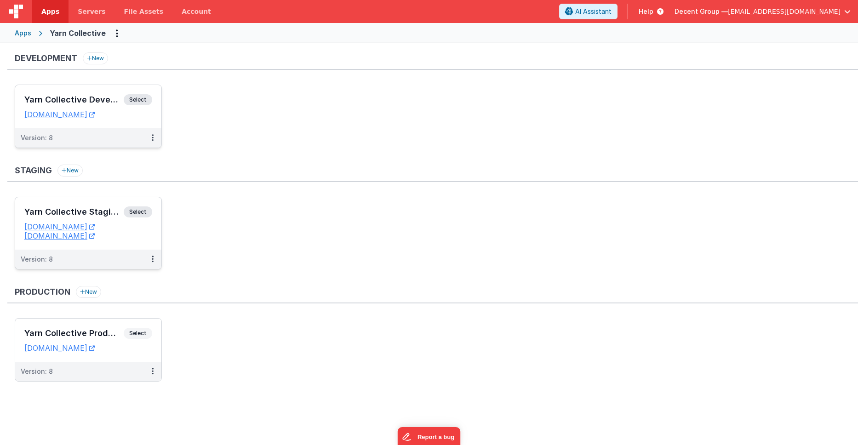
click at [337, 211] on ul "Yarn Collective Staging Select URLs [DOMAIN_NAME] [DOMAIN_NAME] Version: 8" at bounding box center [436, 238] width 843 height 82
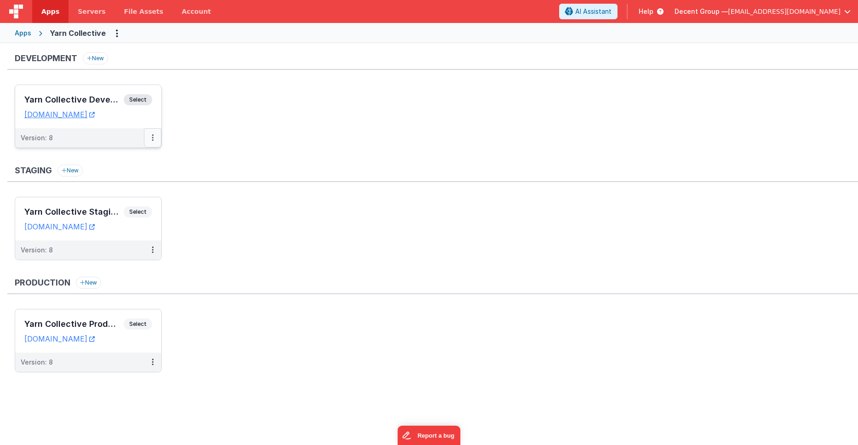
click at [154, 138] on button at bounding box center [152, 137] width 17 height 19
click at [129, 160] on link "Edit" at bounding box center [120, 158] width 81 height 17
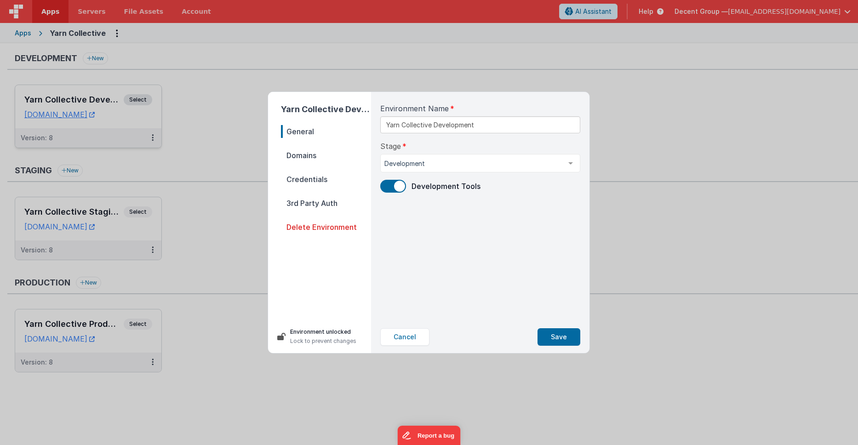
click at [303, 157] on span "Domains" at bounding box center [326, 155] width 90 height 13
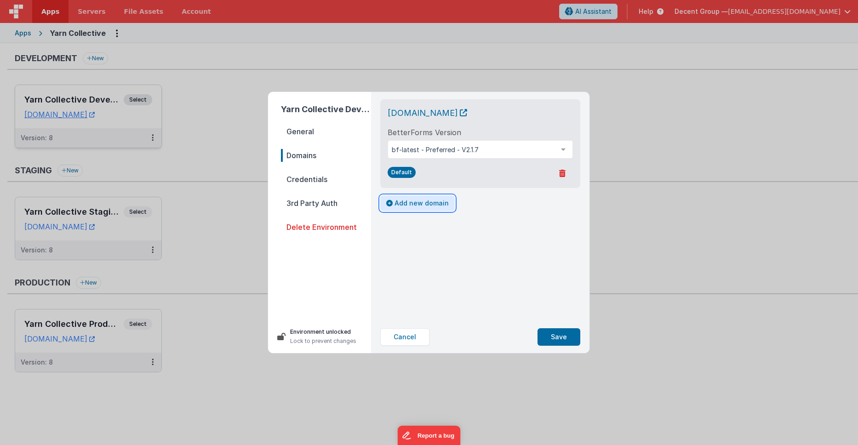
click at [405, 206] on button "Add new domain" at bounding box center [417, 203] width 74 height 16
select select "[DOMAIN_NAME]"
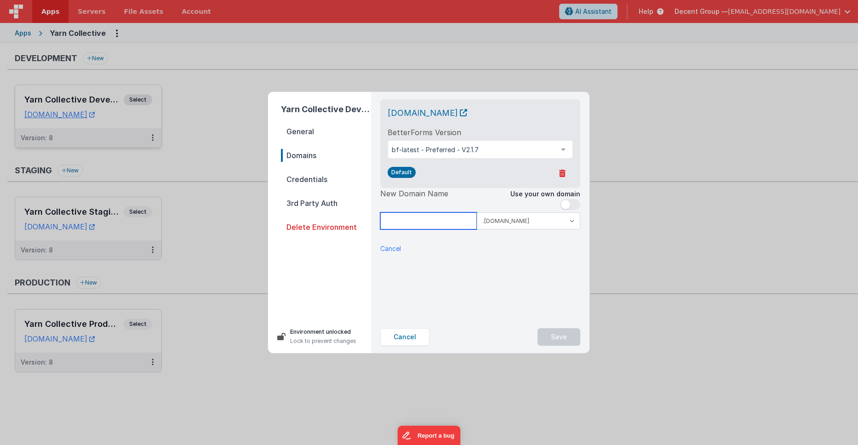
click at [425, 223] on input at bounding box center [428, 220] width 97 height 17
click at [474, 221] on input "yarncollectivedeveloper" at bounding box center [428, 220] width 97 height 17
type input "yarncollectivedevelopment"
click at [559, 224] on select ".[DOMAIN_NAME] .[DOMAIN_NAME]" at bounding box center [528, 220] width 103 height 17
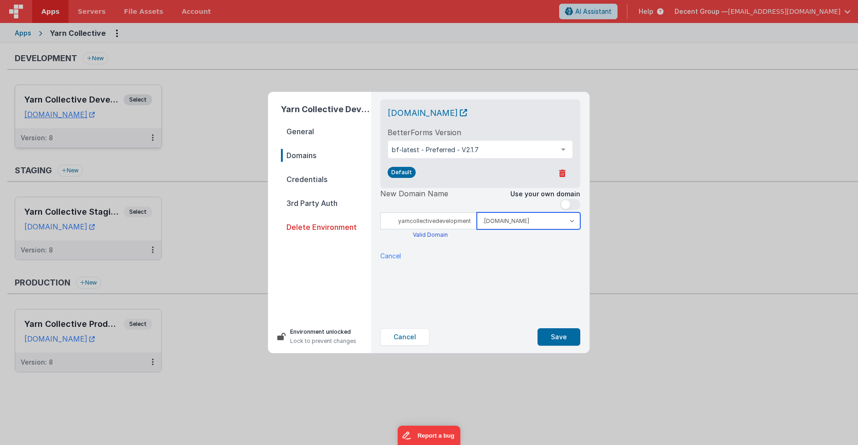
select select "[DOMAIN_NAME]"
click at [527, 290] on div "yarncollectivedeveloper.clientportal.cloud BetterForms Version bf-latest - Pref…" at bounding box center [480, 206] width 215 height 229
click at [554, 338] on button "Save" at bounding box center [558, 336] width 43 height 17
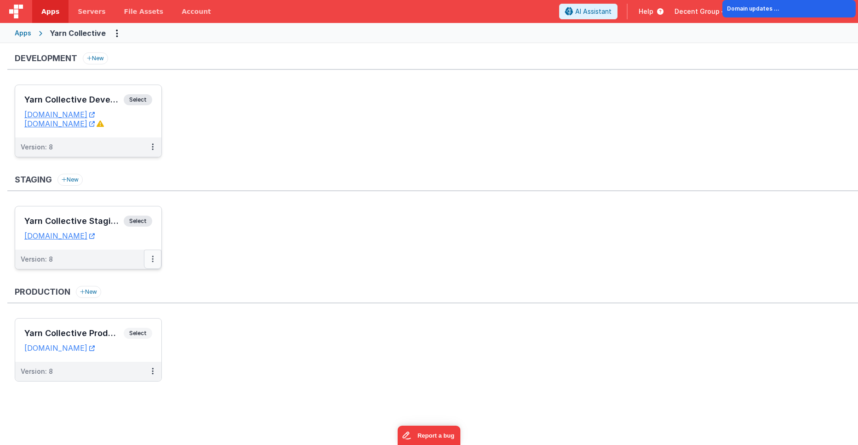
click at [153, 259] on icon at bounding box center [153, 259] width 2 height 0
click at [142, 282] on link "Edit" at bounding box center [120, 280] width 81 height 17
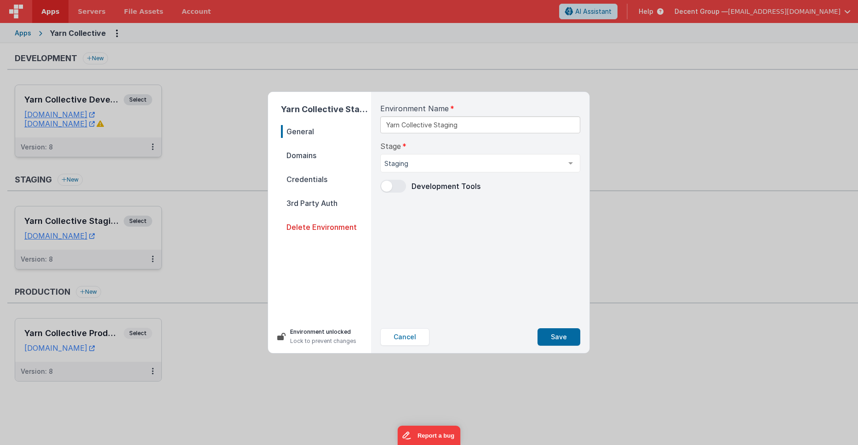
click at [321, 161] on span "Domains" at bounding box center [326, 155] width 90 height 13
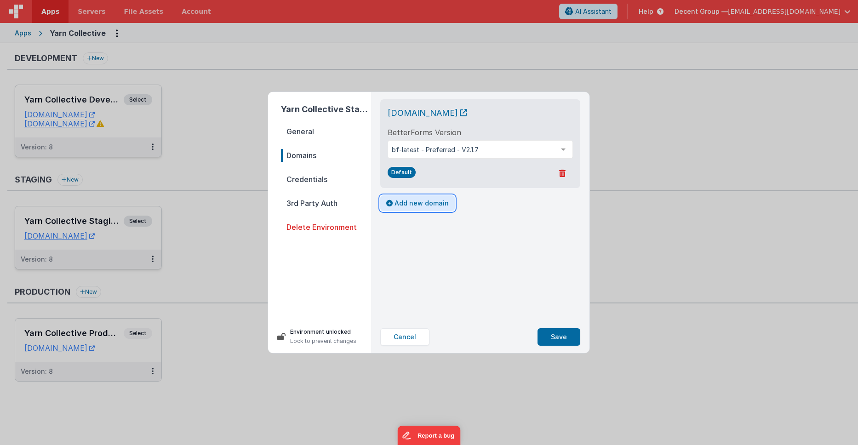
click at [405, 209] on button "Add new domain" at bounding box center [417, 203] width 74 height 16
select select "[DOMAIN_NAME]"
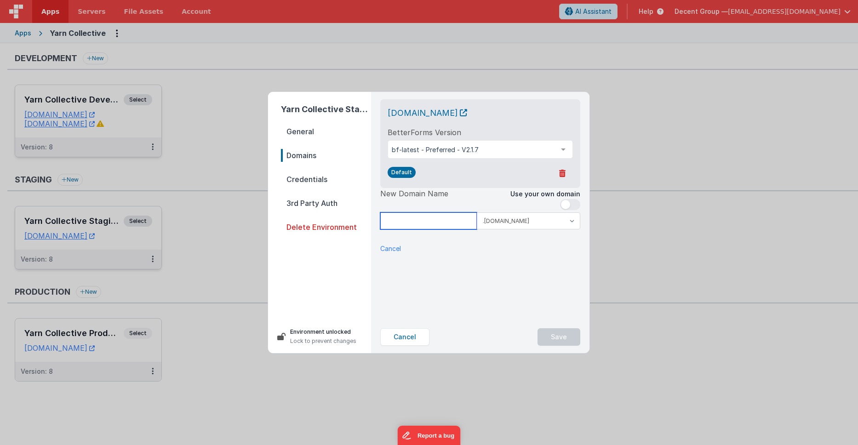
drag, startPoint x: 416, startPoint y: 223, endPoint x: 430, endPoint y: 228, distance: 15.5
click at [416, 223] on input at bounding box center [428, 220] width 97 height 17
type input "yarncollectivestaging"
click at [514, 217] on select ".[DOMAIN_NAME] .[DOMAIN_NAME]" at bounding box center [528, 220] width 103 height 17
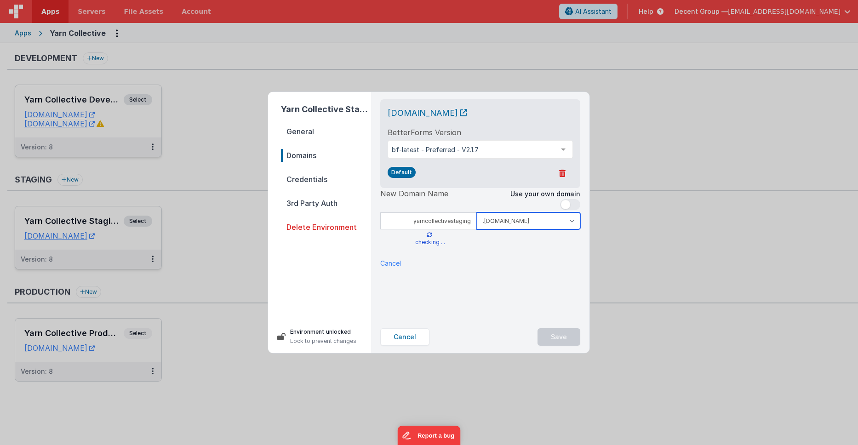
select select "[DOMAIN_NAME]"
drag, startPoint x: 513, startPoint y: 286, endPoint x: 529, endPoint y: 298, distance: 20.0
click at [513, 286] on div "yarncollectivetesting.clientportal.cloud BetterForms Version bf-latest - Prefer…" at bounding box center [480, 206] width 215 height 229
click at [554, 337] on button "Save" at bounding box center [558, 336] width 43 height 17
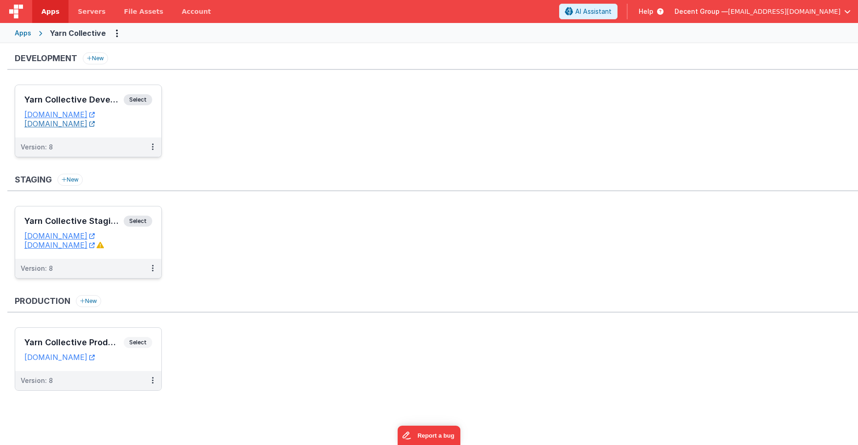
click at [95, 124] on link "[DOMAIN_NAME]" at bounding box center [59, 123] width 70 height 9
click at [95, 125] on link "[DOMAIN_NAME]" at bounding box center [59, 123] width 70 height 9
click at [82, 246] on link "[DOMAIN_NAME]" at bounding box center [59, 244] width 70 height 9
click at [95, 249] on link "[DOMAIN_NAME]" at bounding box center [59, 244] width 70 height 9
